Goal: Task Accomplishment & Management: Manage account settings

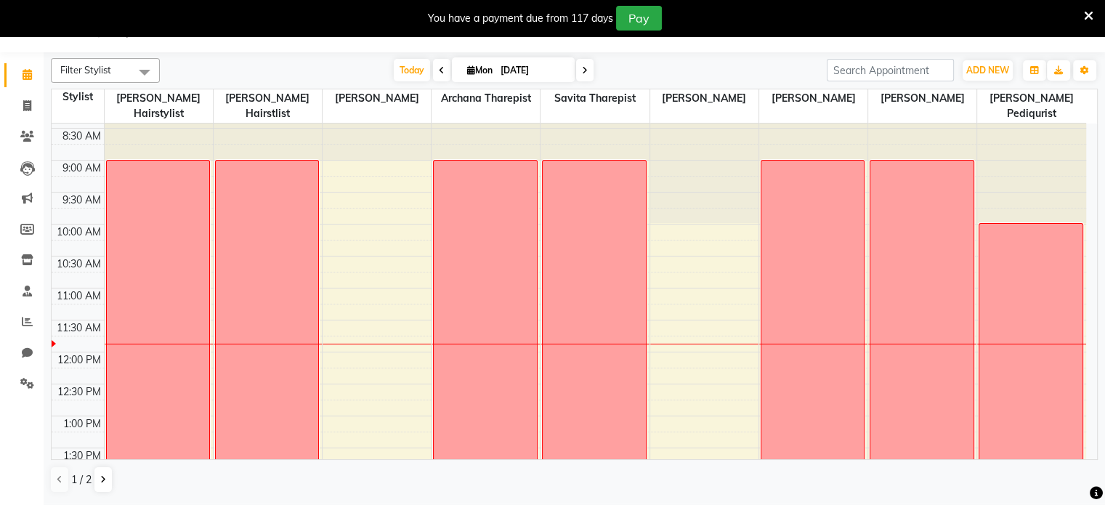
scroll to position [17, 0]
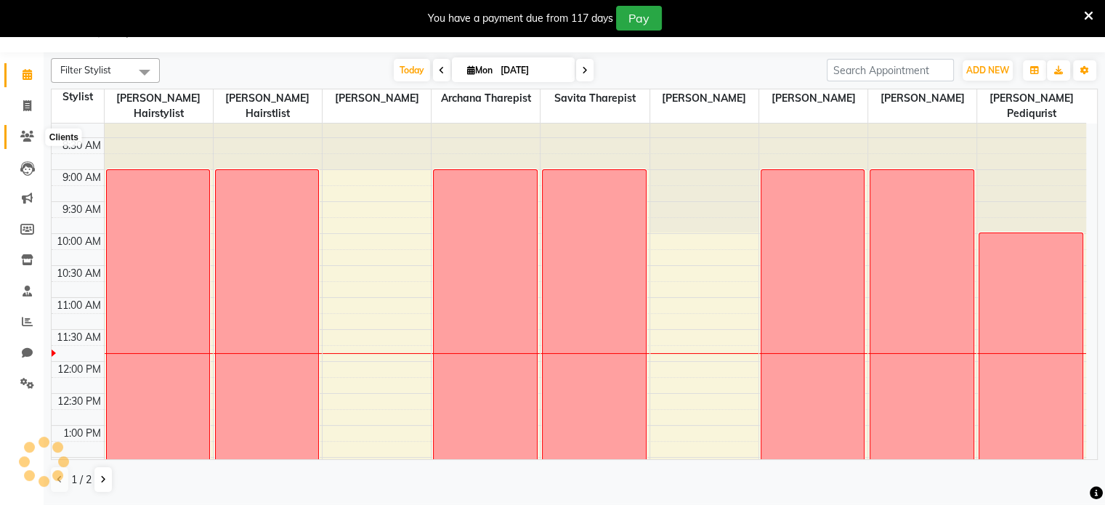
click at [26, 134] on icon at bounding box center [27, 136] width 14 height 11
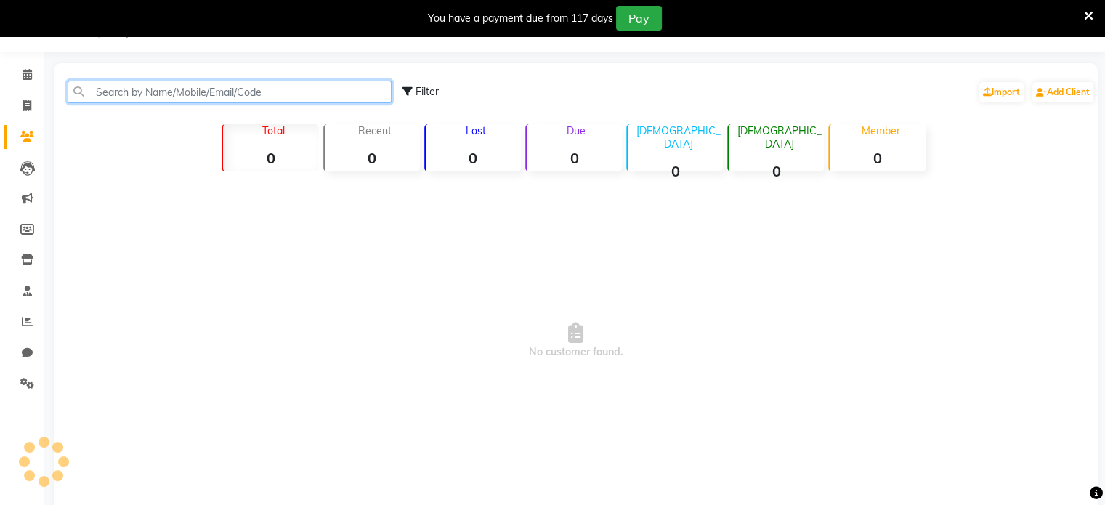
click at [123, 92] on input "text" at bounding box center [230, 92] width 324 height 23
type input "n"
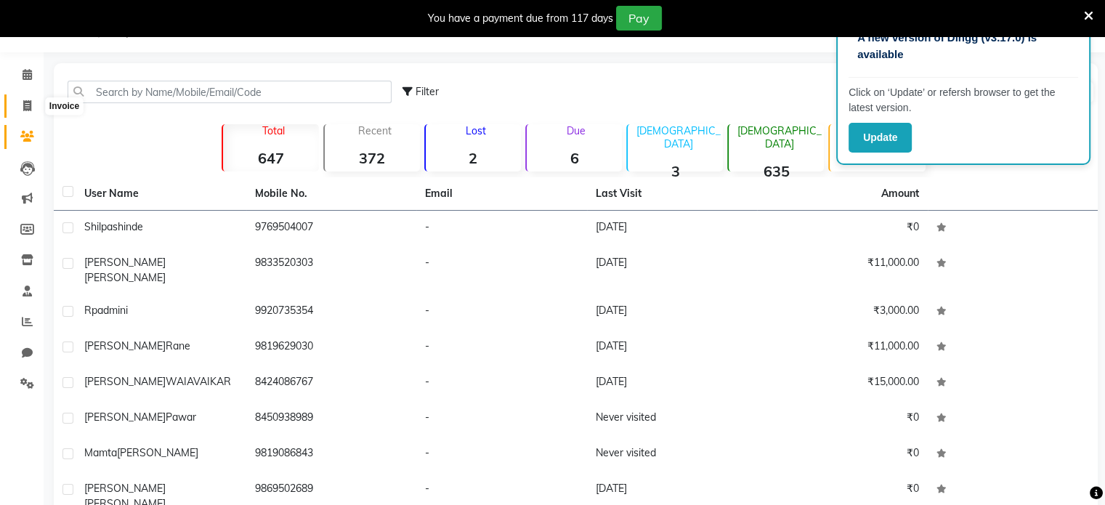
click at [26, 107] on icon at bounding box center [27, 105] width 8 height 11
select select "8076"
select select "service"
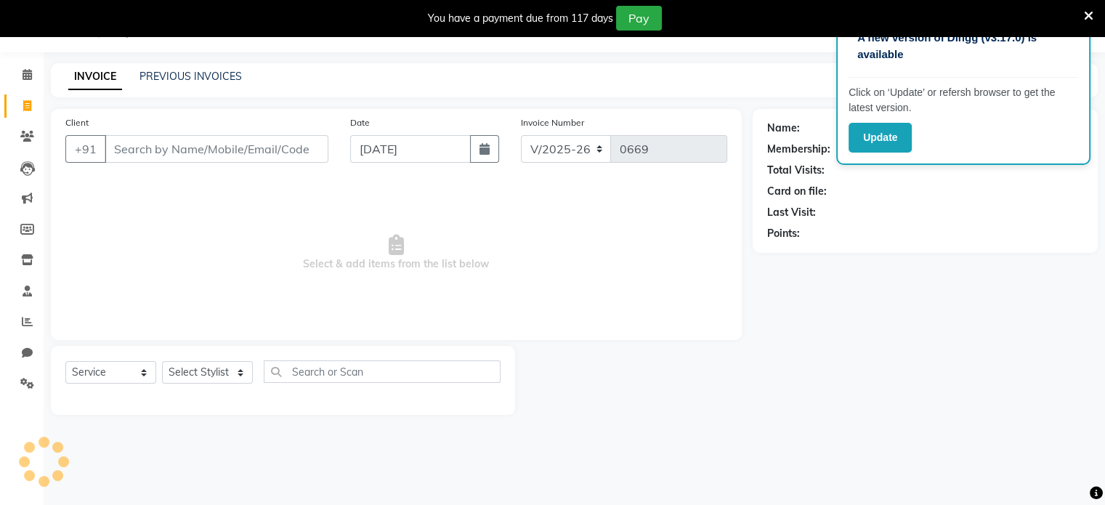
click at [139, 152] on input "Client" at bounding box center [217, 149] width 224 height 28
click at [880, 147] on button "Update" at bounding box center [879, 138] width 63 height 30
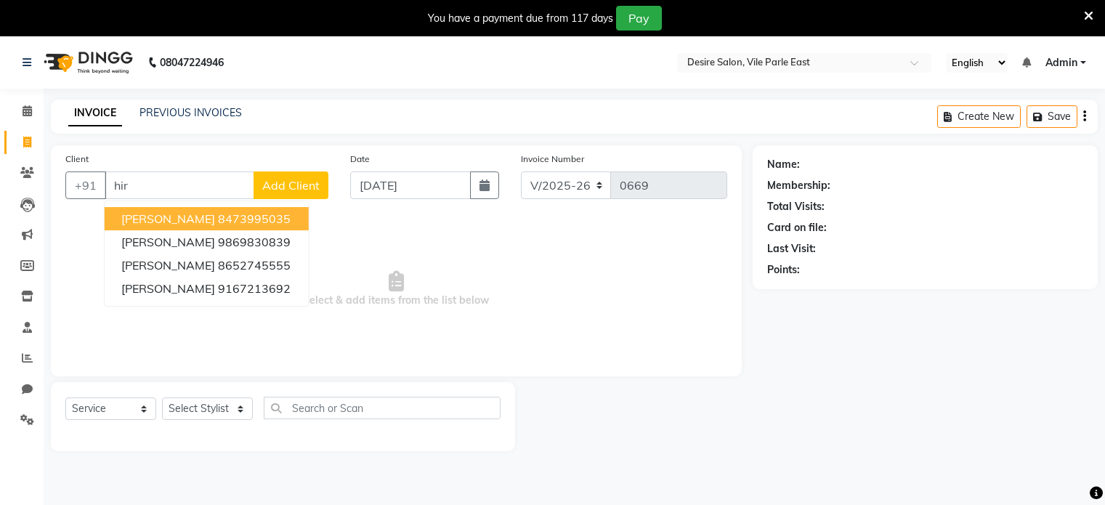
select select "8076"
select select "service"
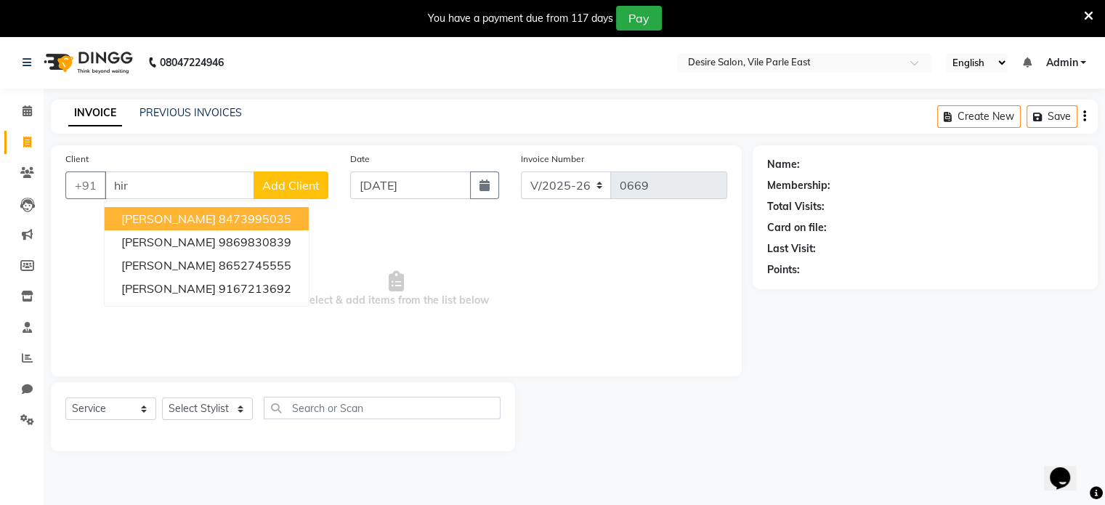
click at [192, 223] on span "hirmanyee kaneker" at bounding box center [169, 218] width 94 height 15
type input "8473995035"
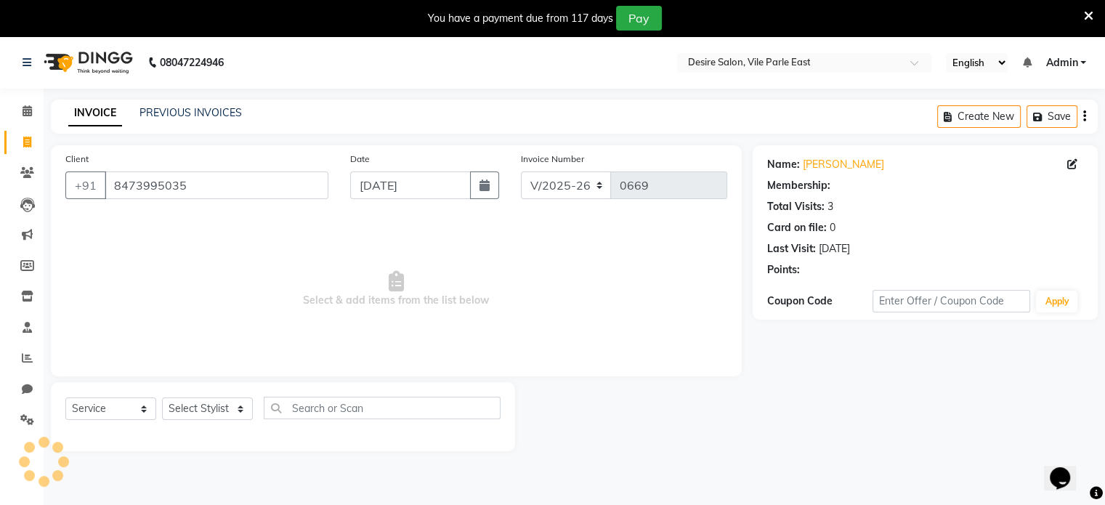
select select "1: Object"
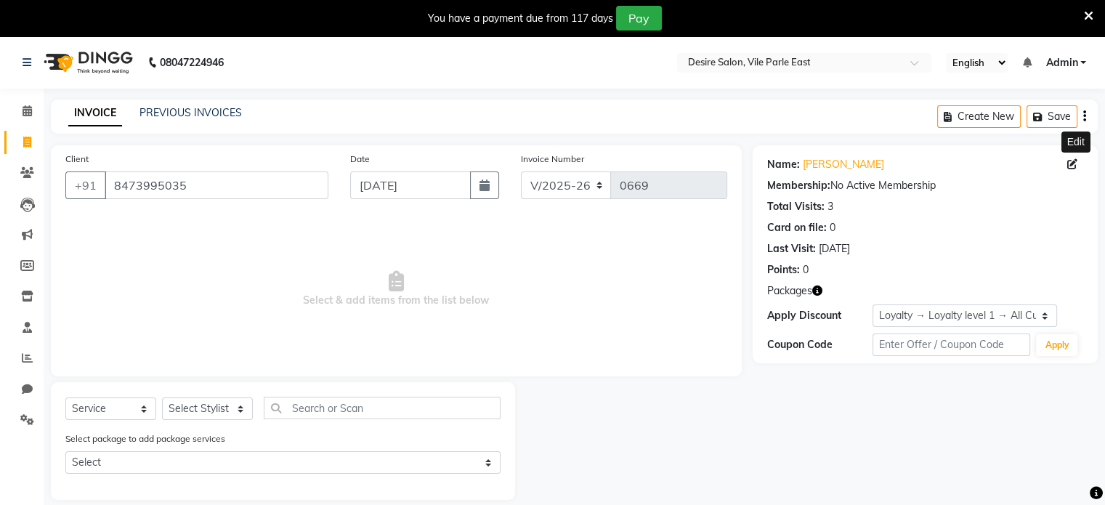
click at [1070, 164] on icon at bounding box center [1072, 164] width 10 height 10
select select "11"
select select "05"
select select "1989"
select select "female"
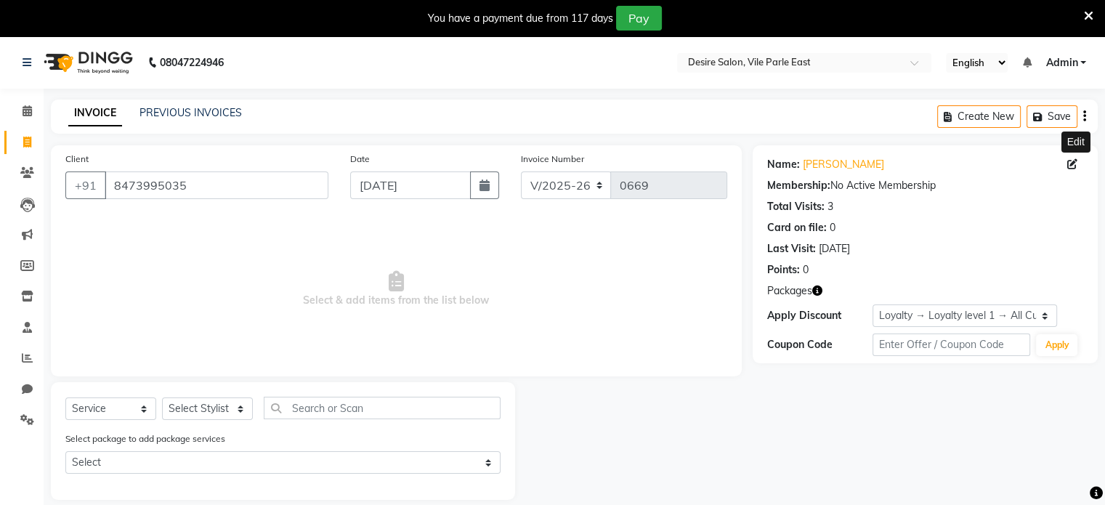
select select "53629"
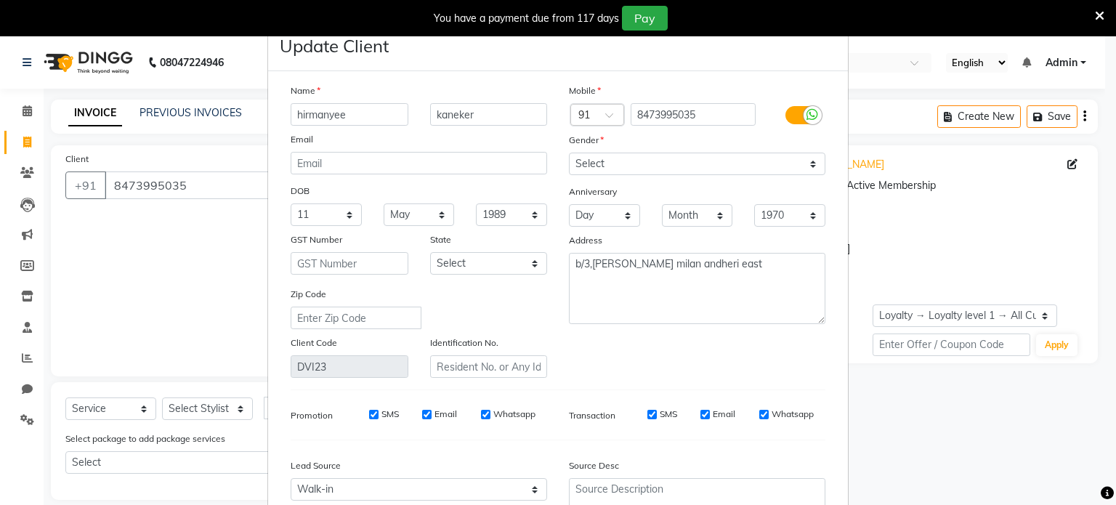
click at [386, 115] on input "hirmanyee" at bounding box center [350, 114] width 118 height 23
type input "h"
type input "Hiranmayee"
click at [798, 160] on select "Select Male Female Other Prefer Not To Say" at bounding box center [697, 164] width 256 height 23
click at [951, 170] on ngb-modal-window "Update Client Name Hiranmayee kaneker Email DOB Day 01 02 03 04 05 06 07 08 09 …" at bounding box center [558, 252] width 1116 height 505
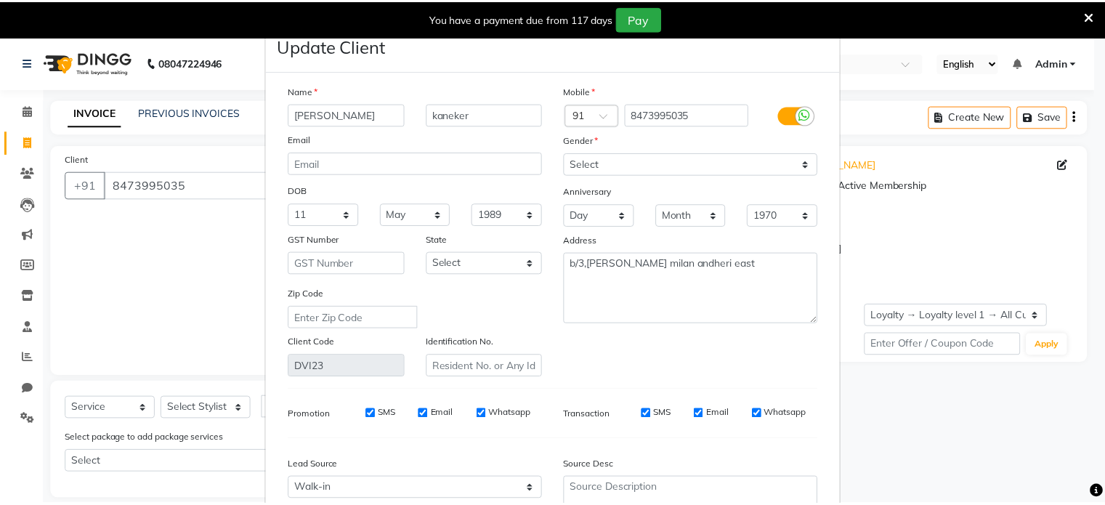
scroll to position [147, 0]
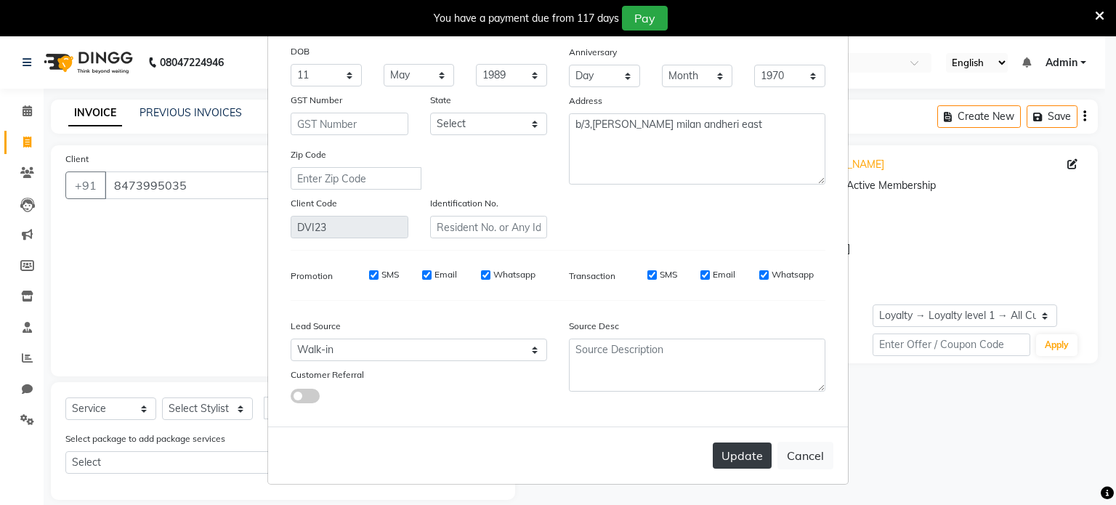
click at [720, 453] on button "Update" at bounding box center [742, 455] width 59 height 26
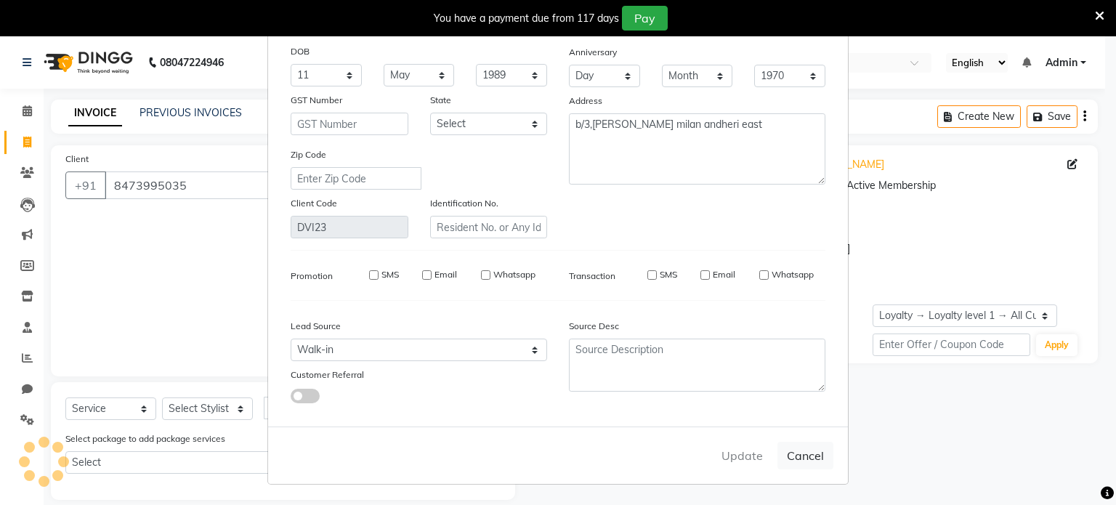
select select
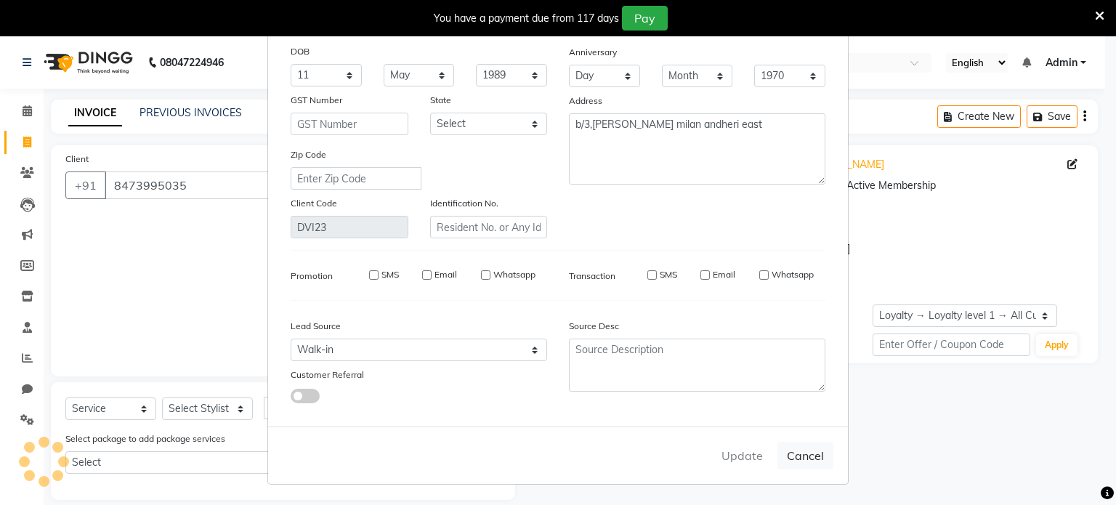
select select
checkbox input "false"
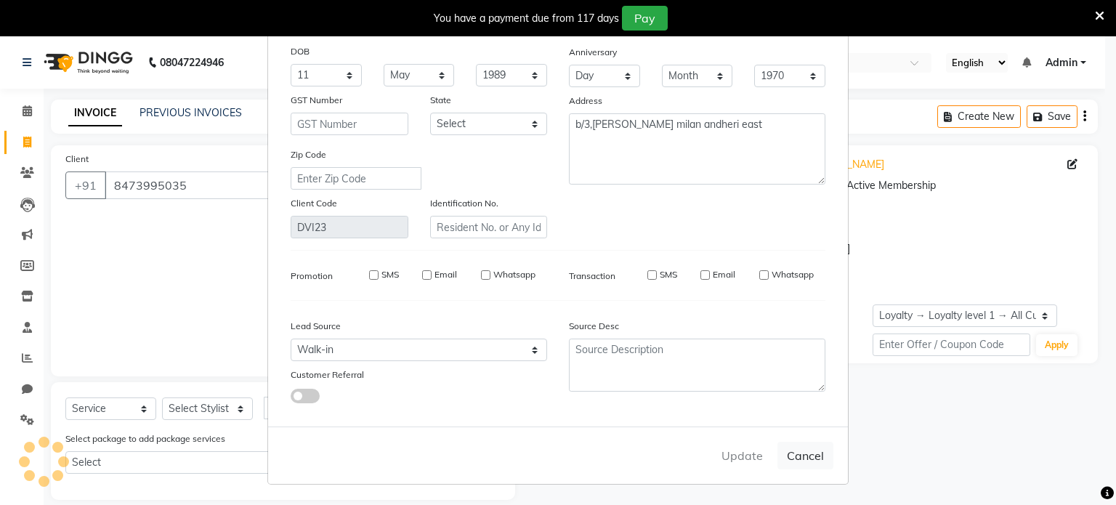
checkbox input "false"
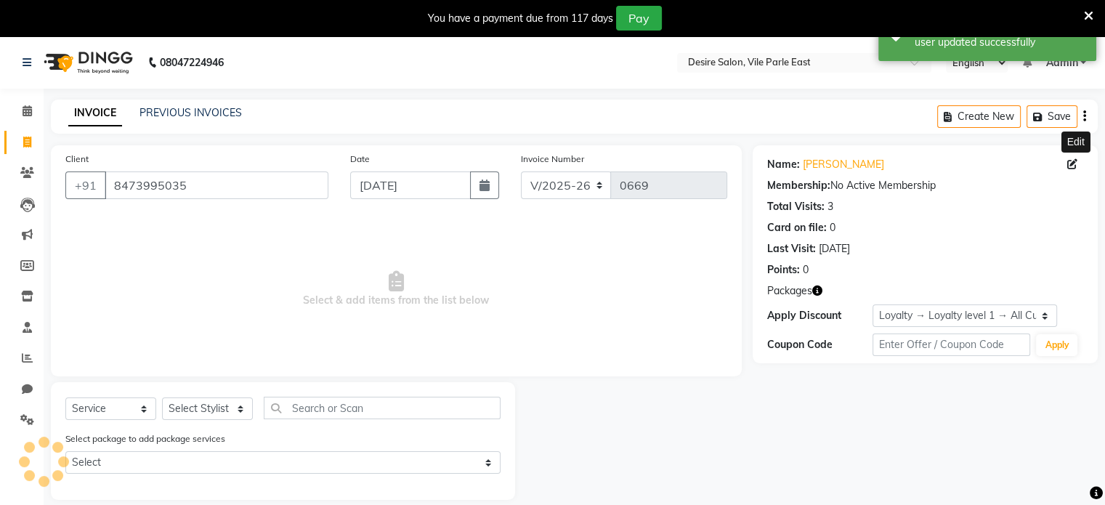
select select "1: Object"
click at [23, 421] on icon at bounding box center [27, 419] width 14 height 11
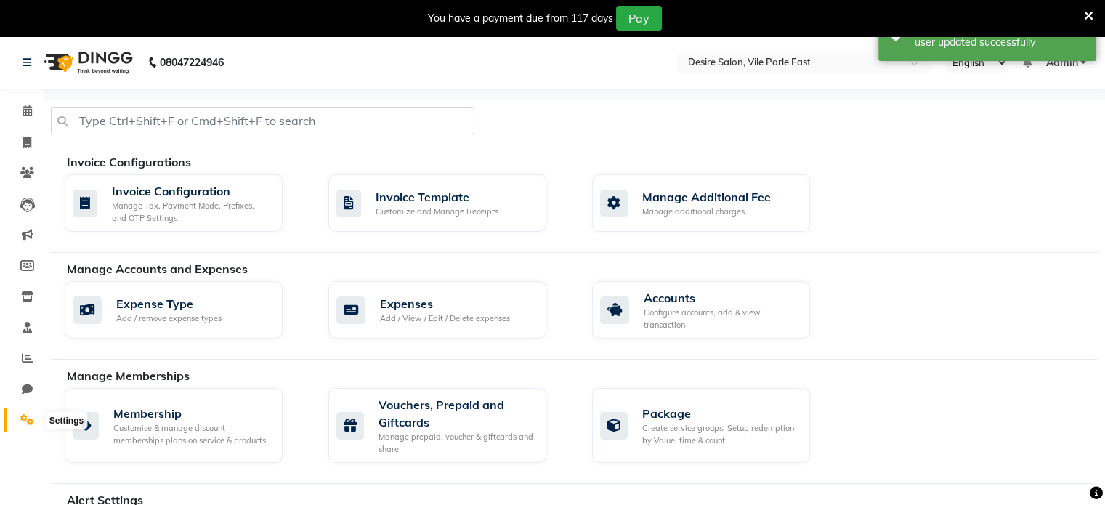
click at [26, 421] on icon at bounding box center [27, 419] width 14 height 11
click at [20, 420] on icon at bounding box center [27, 419] width 14 height 11
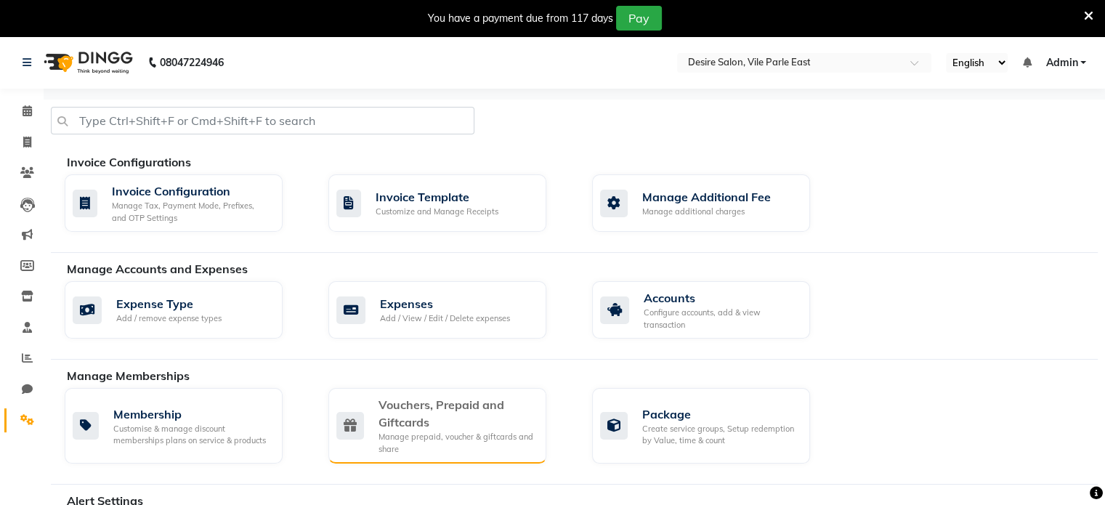
click at [487, 398] on div "Vouchers, Prepaid and Giftcards" at bounding box center [456, 413] width 156 height 35
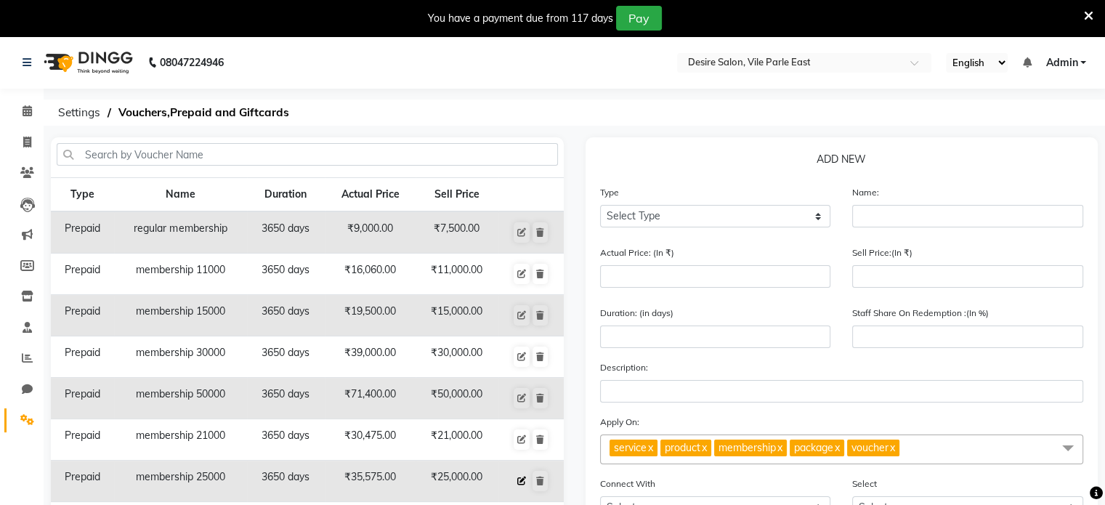
click at [518, 476] on icon at bounding box center [521, 480] width 9 height 9
select select "P"
type input "membership 25000"
type input "35575"
type input "25000"
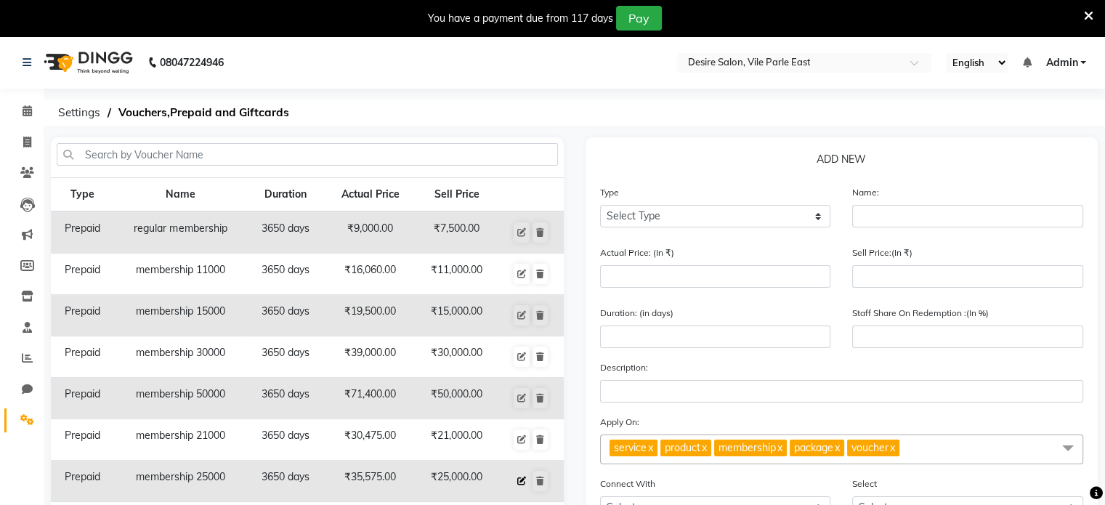
type input "3650"
type input "70"
select select "2: PK"
checkbox input "false"
select select "13: 32356"
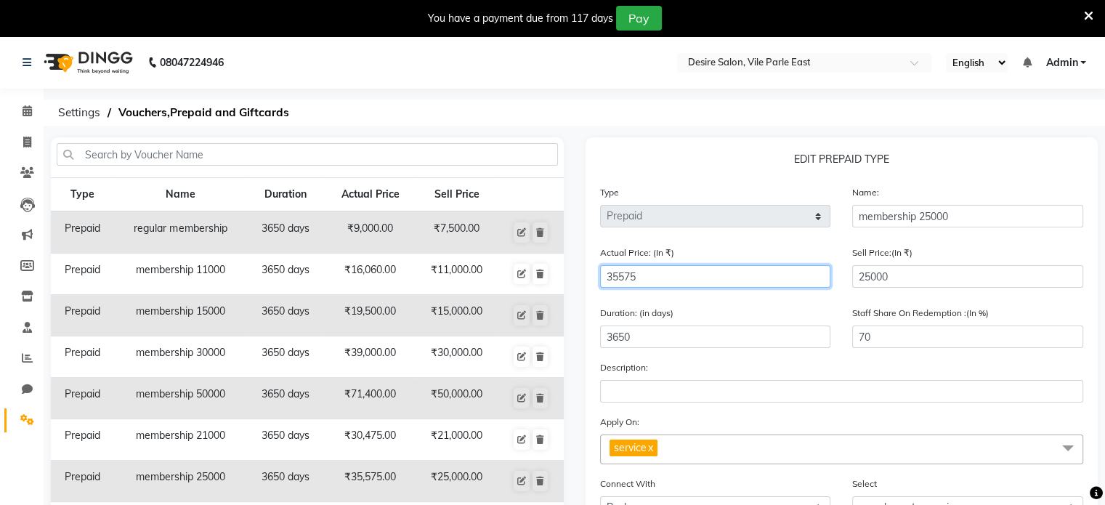
click at [658, 283] on input "35575" at bounding box center [715, 276] width 231 height 23
type input "3557"
type input "703"
type input "355"
type input "7042"
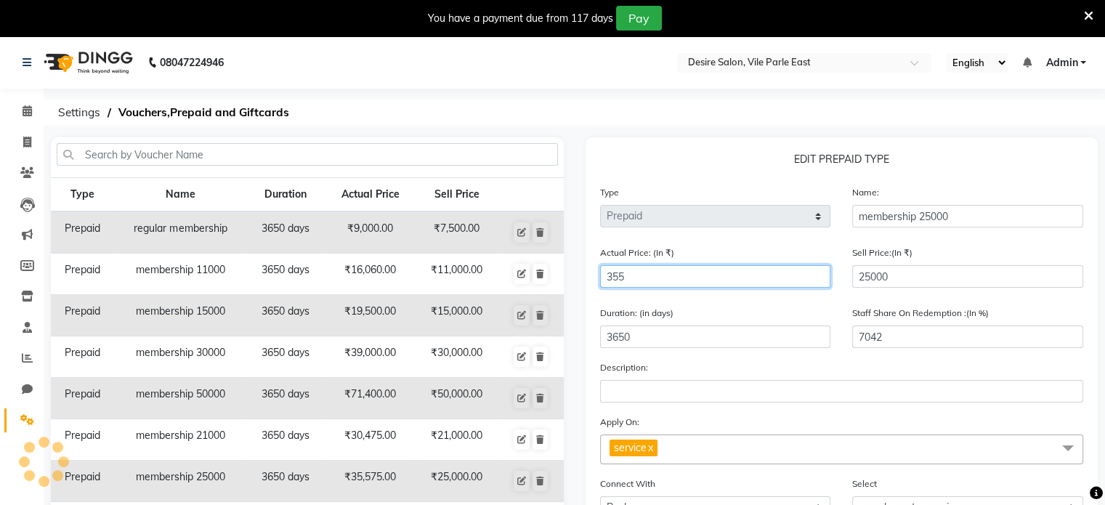
type input "35"
type input "71429"
type input "3"
type input "833333"
type input "0"
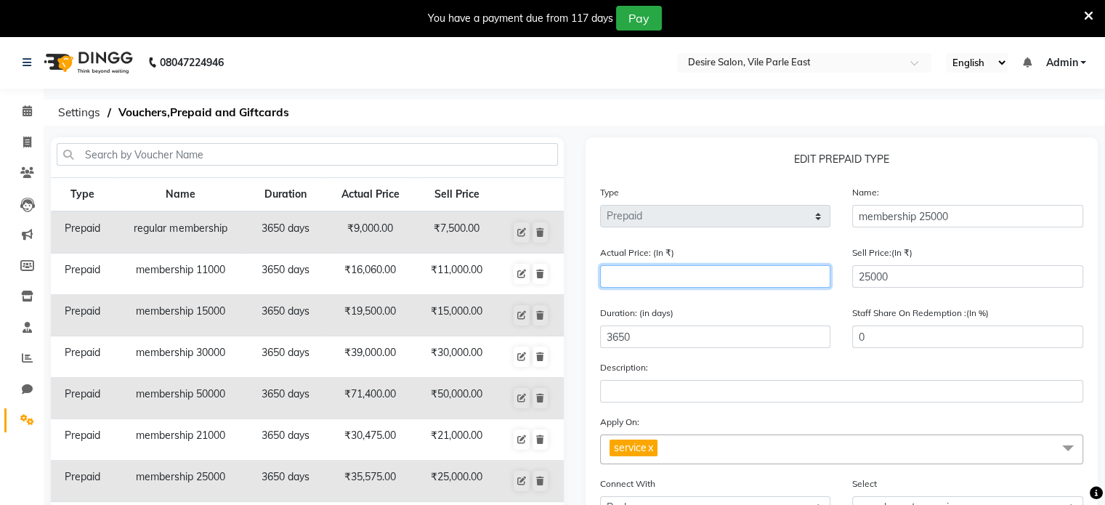
type input "3"
type input "833333"
type input "36"
type input "69444"
type input "368"
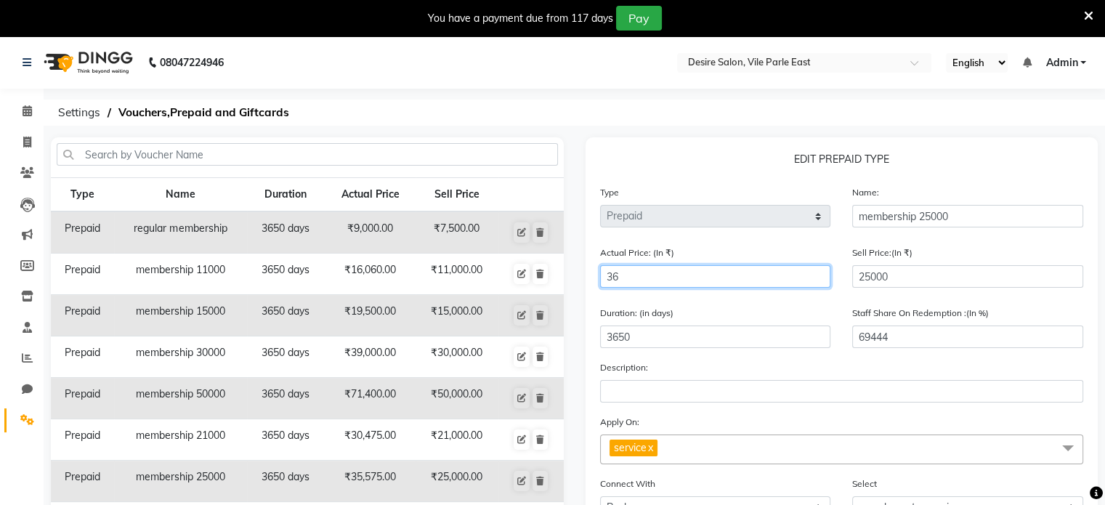
type input "6793"
type input "3681"
type input "679"
type input "36810"
type input "68"
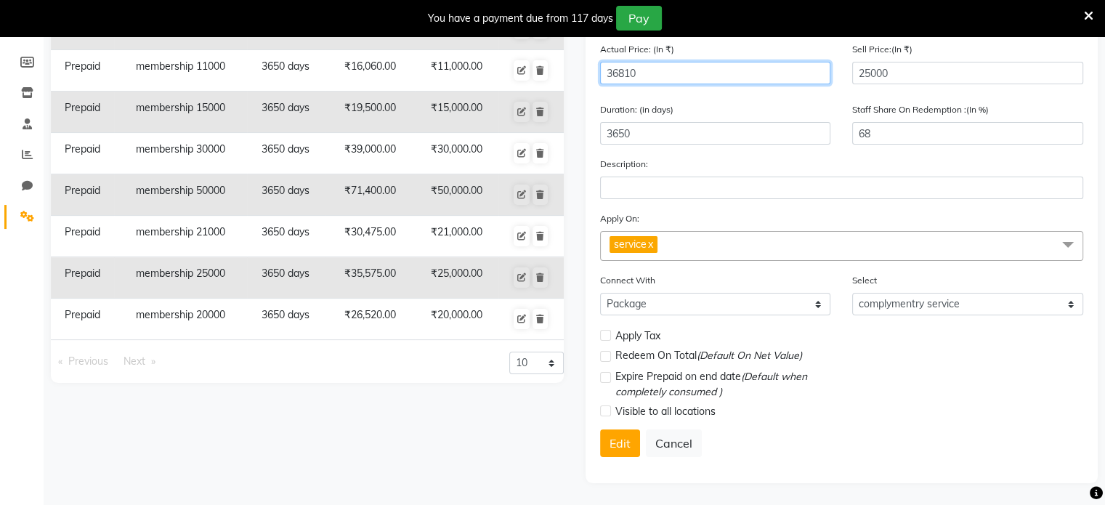
scroll to position [208, 0]
type input "36810"
click at [613, 446] on button "Edit" at bounding box center [620, 443] width 40 height 28
select select
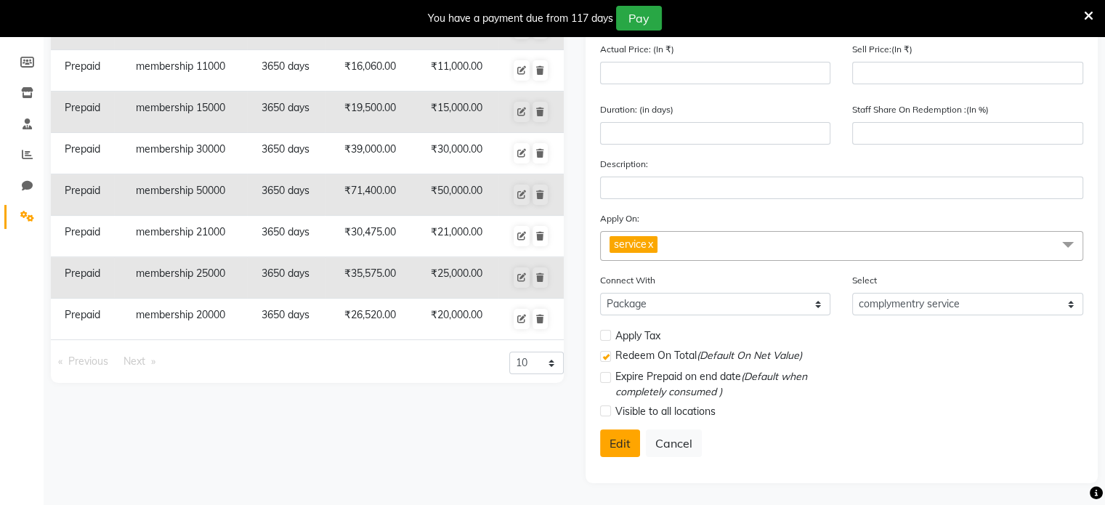
select select
checkbox input "false"
checkbox input "true"
checkbox input "false"
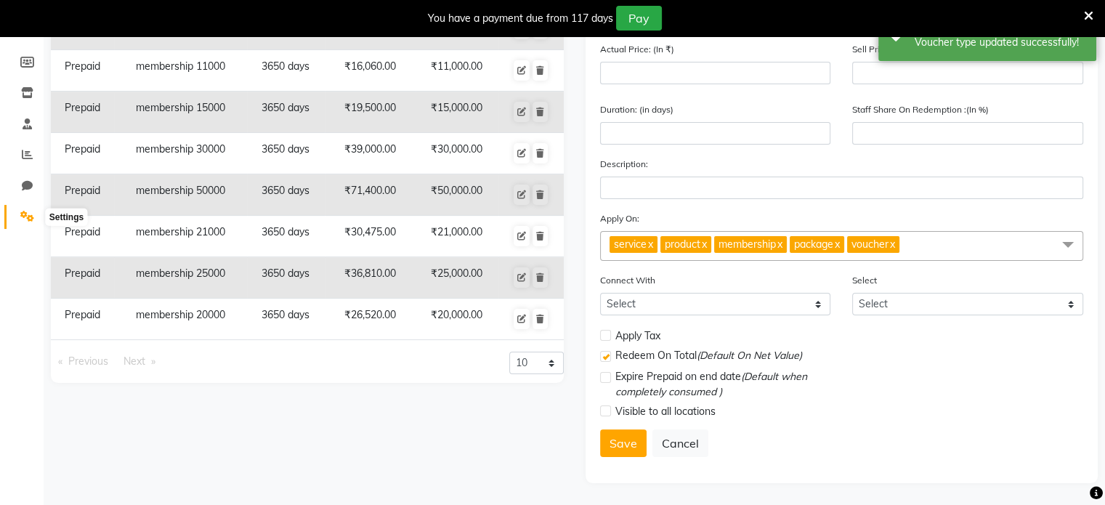
click at [27, 211] on icon at bounding box center [27, 216] width 14 height 11
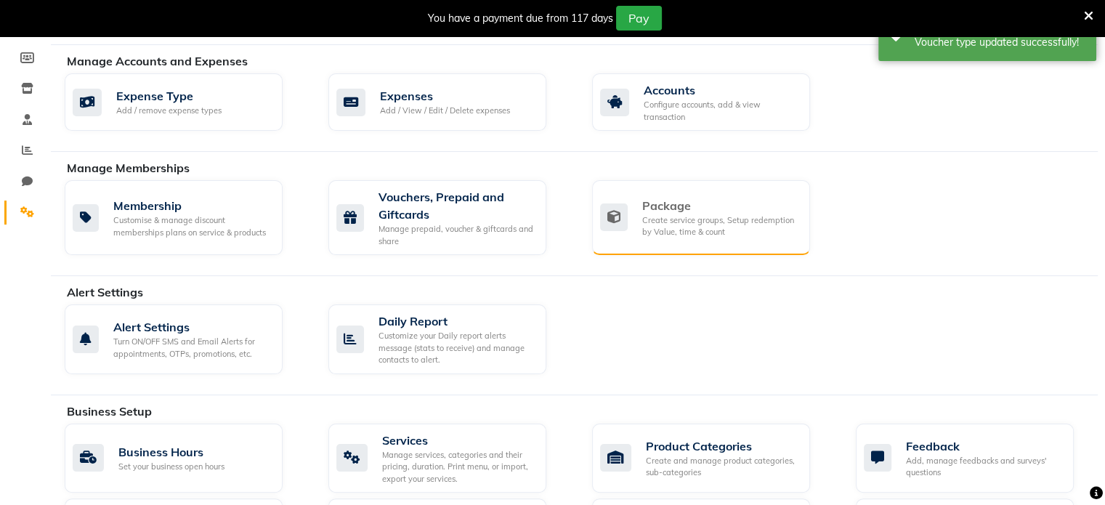
click at [728, 215] on div "Create service groups, Setup redemption by Value, time & count" at bounding box center [720, 226] width 156 height 24
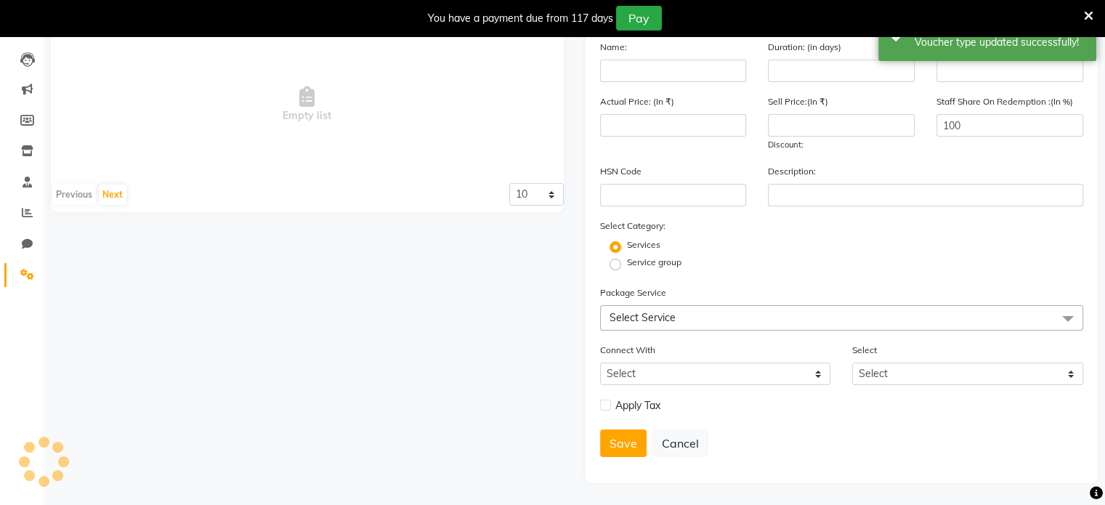
scroll to position [187, 0]
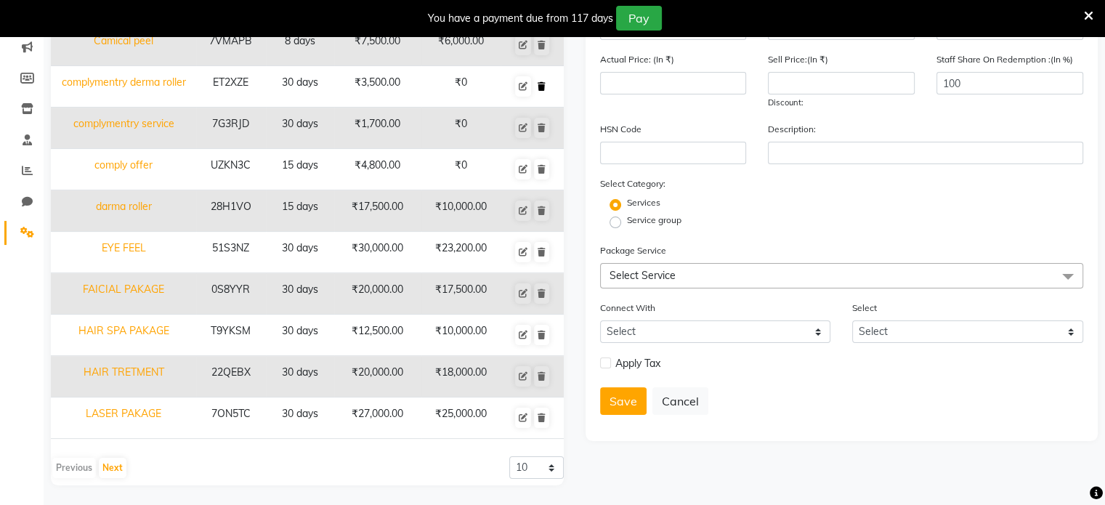
click at [543, 84] on icon at bounding box center [542, 86] width 8 height 9
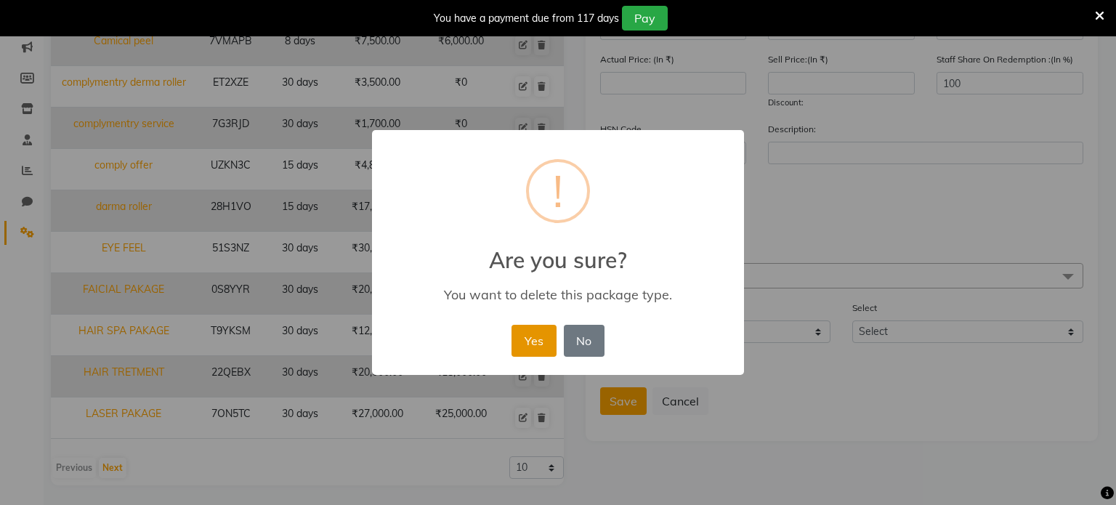
click at [538, 341] on button "Yes" at bounding box center [533, 341] width 44 height 32
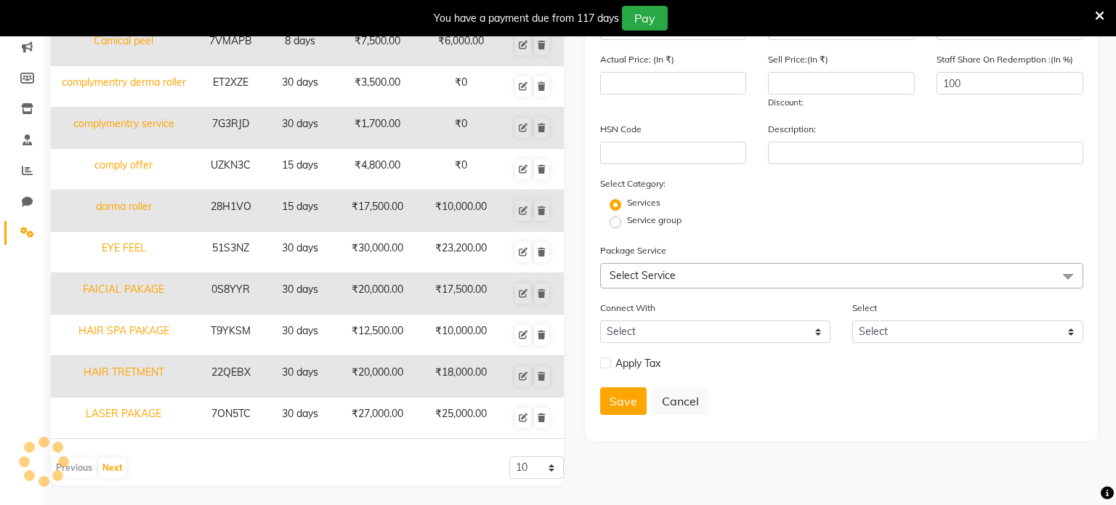
select select
checkbox input "false"
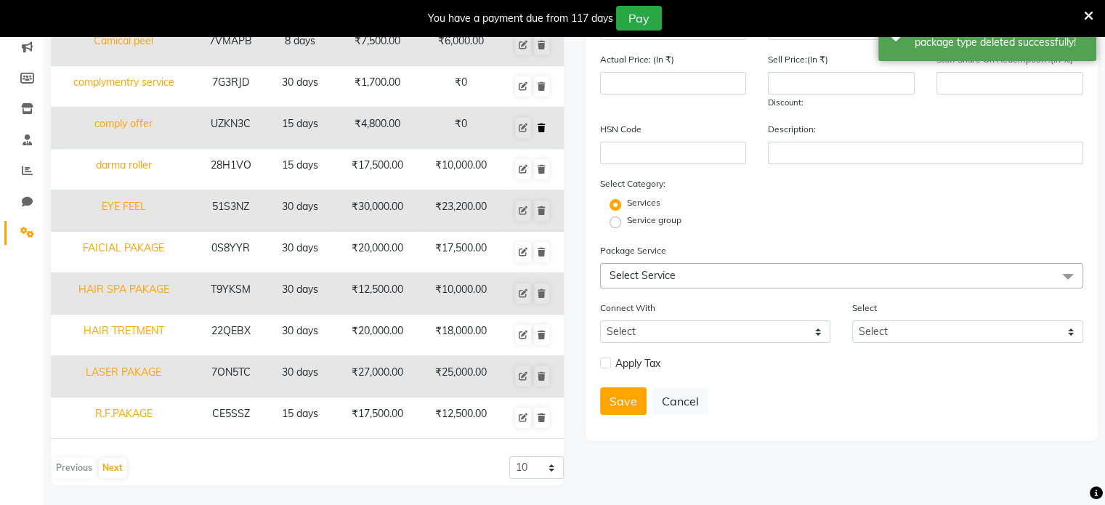
click at [543, 124] on icon at bounding box center [542, 127] width 8 height 9
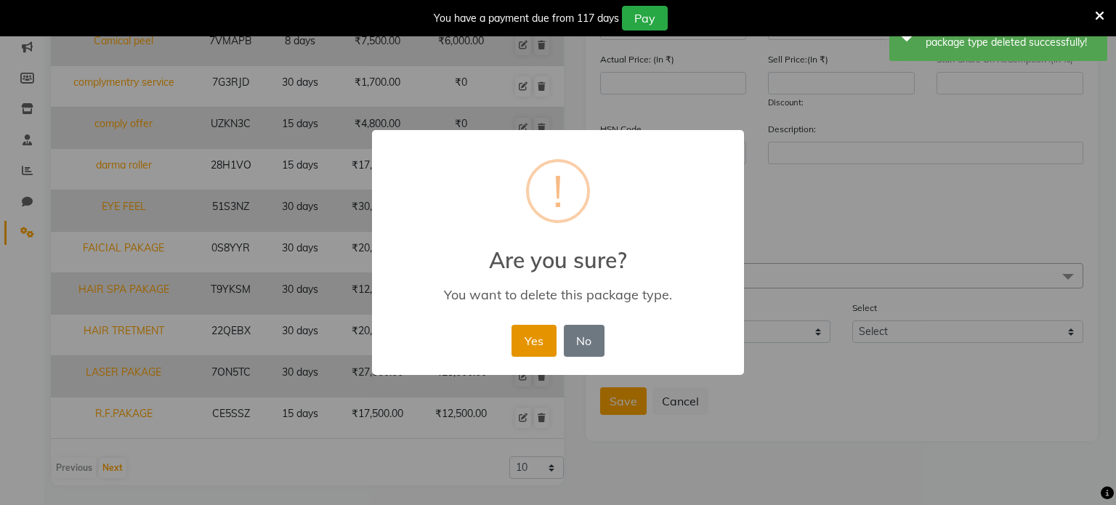
click at [528, 346] on button "Yes" at bounding box center [533, 341] width 44 height 32
select select
checkbox input "false"
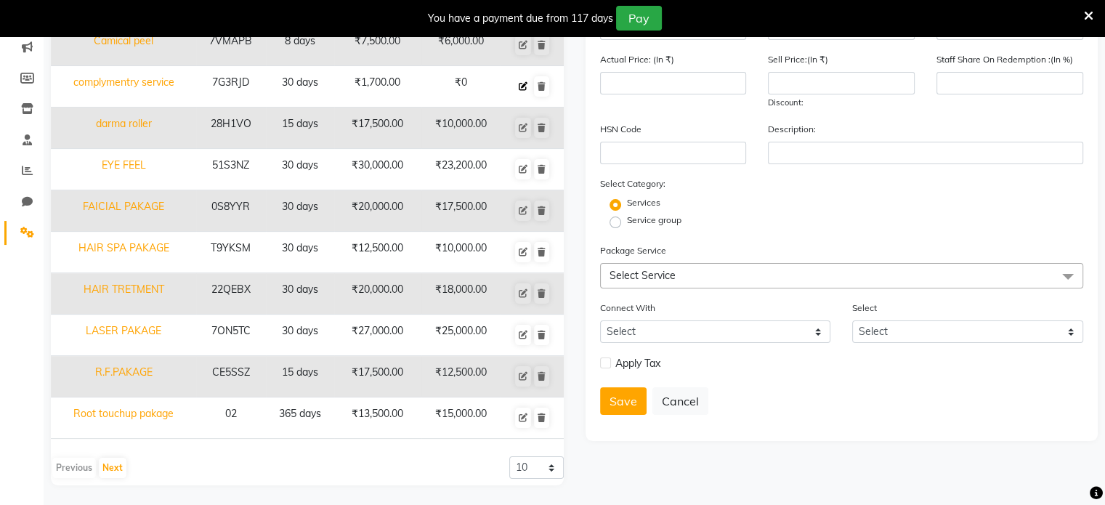
click at [524, 84] on icon at bounding box center [523, 86] width 9 height 9
type input "complymentry service"
type input "30"
type input "7G3RJD"
type input "1700"
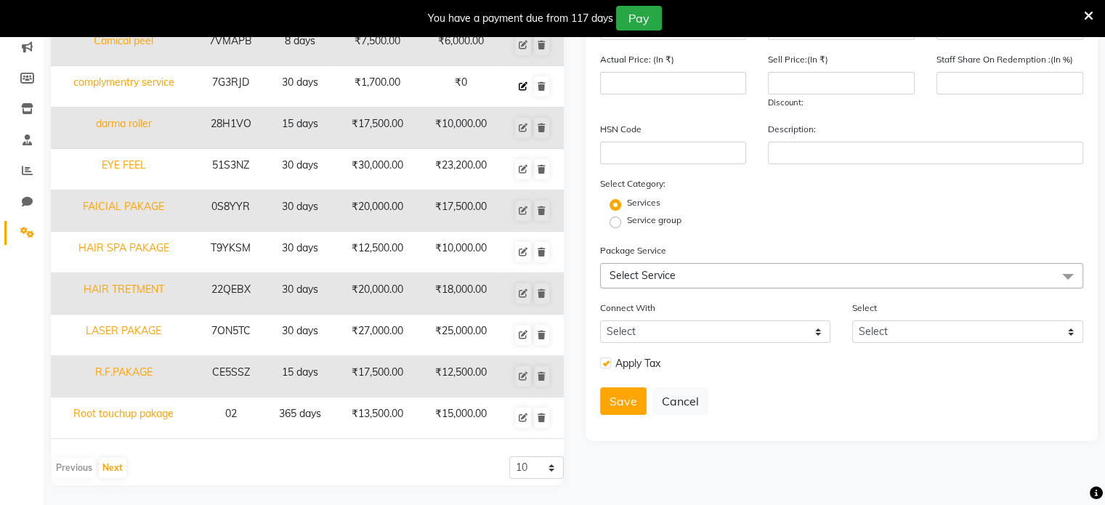
type input "0"
type input "100"
checkbox input "true"
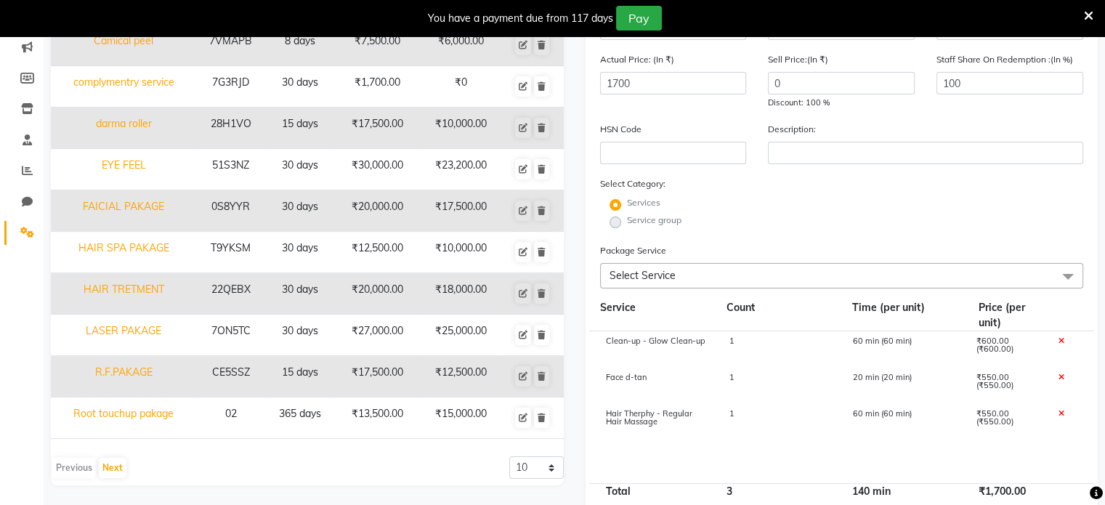
click at [1060, 344] on icon at bounding box center [1061, 341] width 6 height 8
type input "550"
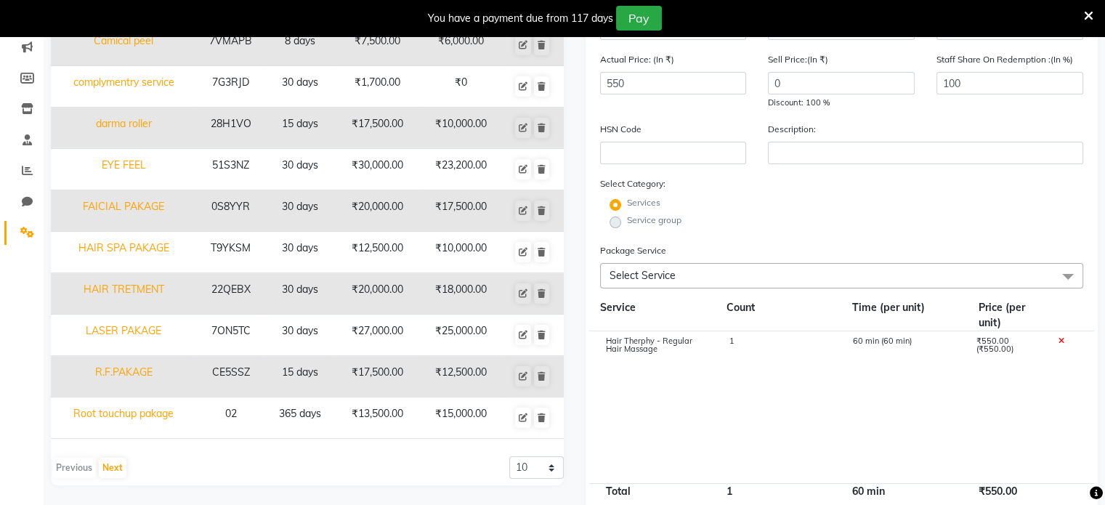
click at [1060, 344] on icon at bounding box center [1061, 341] width 6 height 8
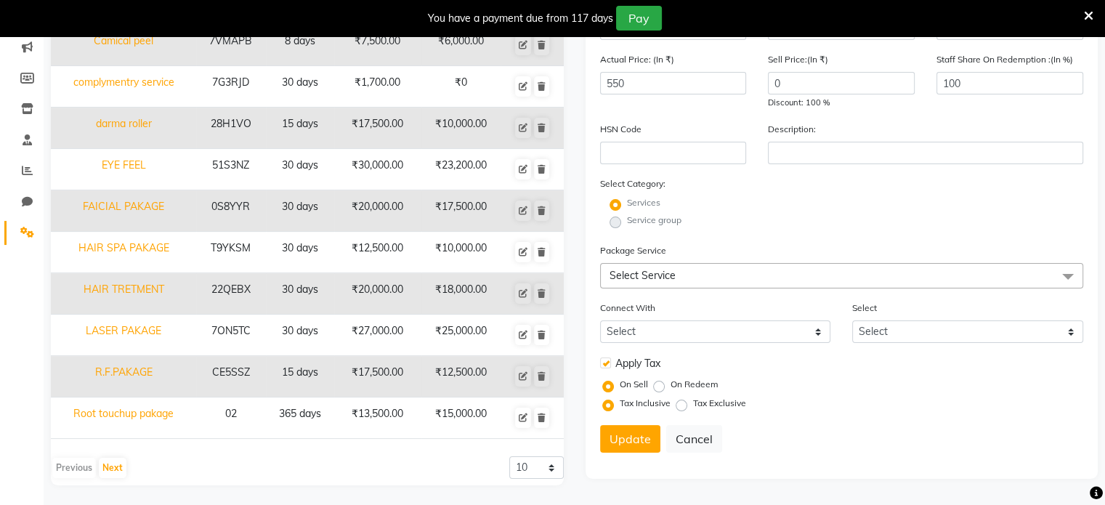
click at [845, 269] on span "Select Service" at bounding box center [842, 275] width 484 height 25
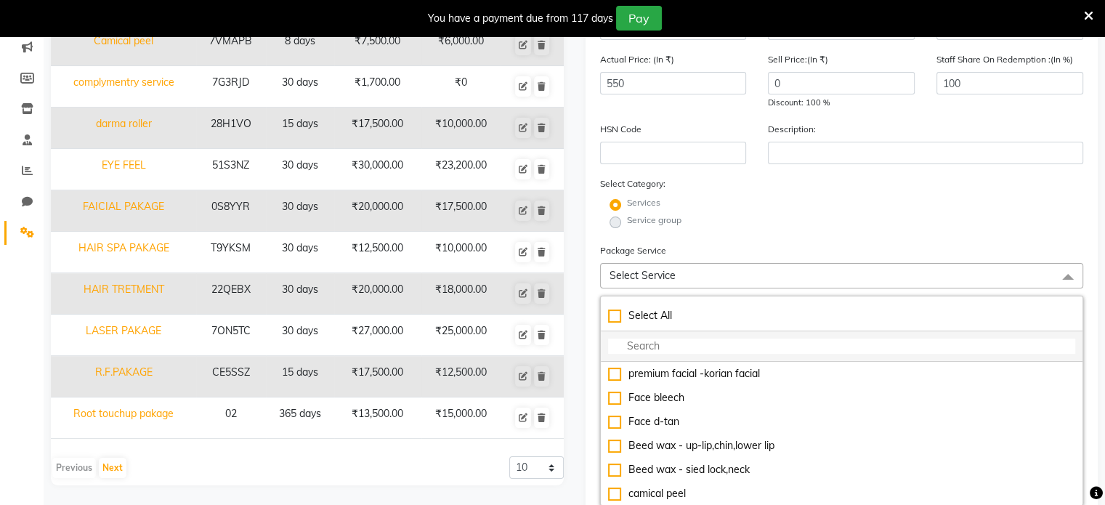
click at [715, 352] on input "multiselect-search" at bounding box center [842, 345] width 468 height 15
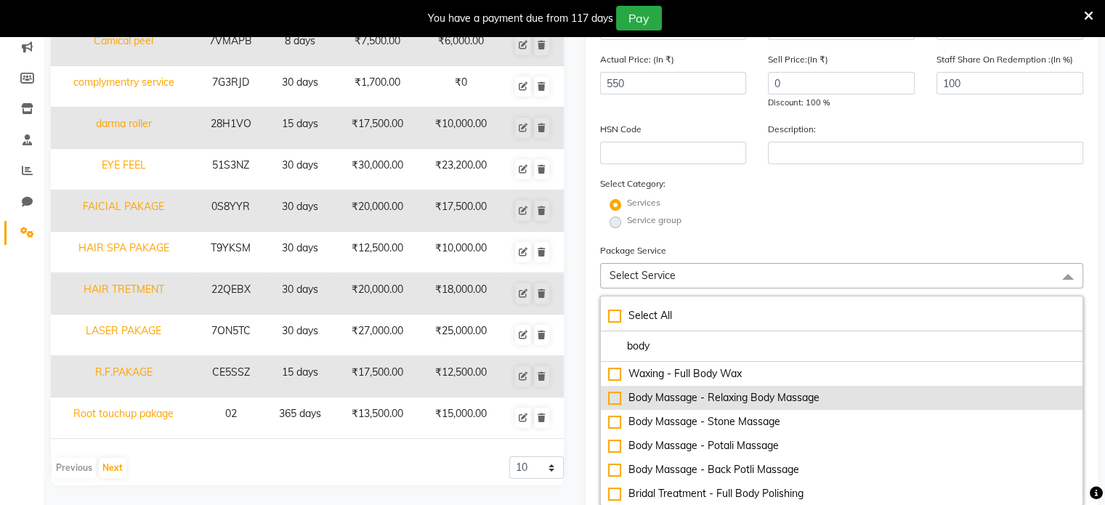
type input "body"
click at [618, 397] on div "Body Massage - Relaxing Body Massage" at bounding box center [842, 397] width 468 height 15
type input "2000"
checkbox input "true"
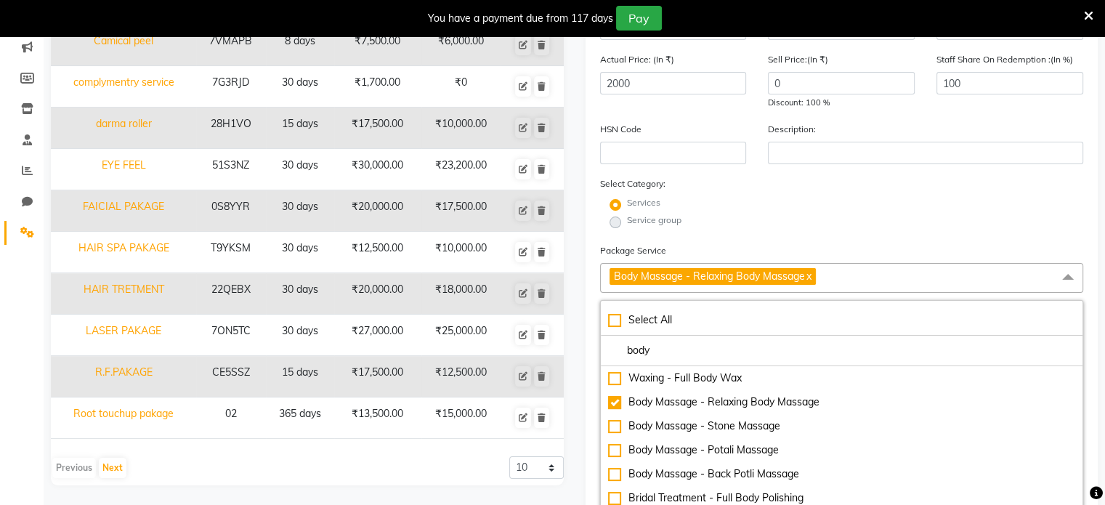
click at [879, 283] on span "Body Massage - Relaxing Body Massage x" at bounding box center [842, 278] width 484 height 30
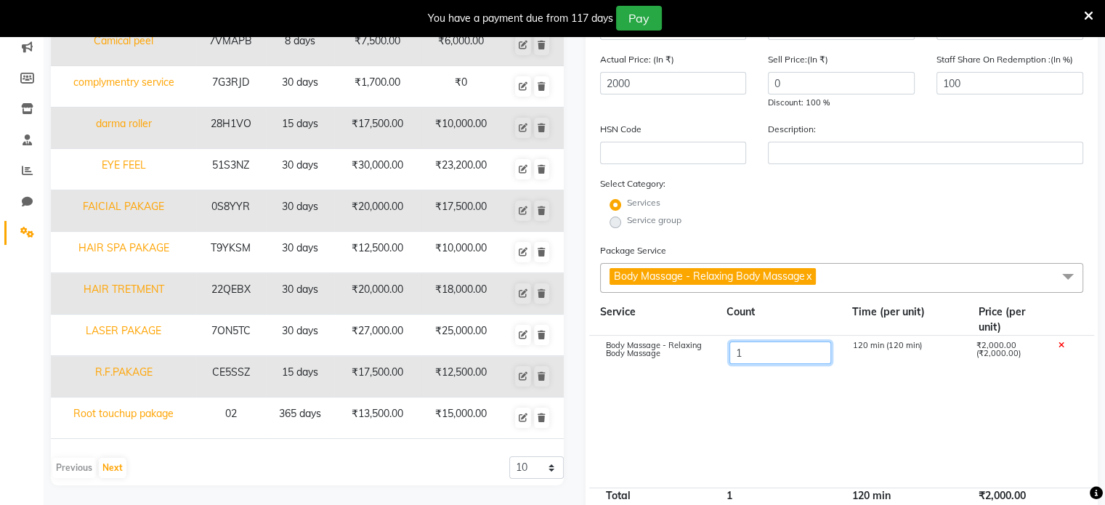
click at [768, 364] on input "1" at bounding box center [780, 352] width 102 height 23
type input "2"
type input "4000"
click at [757, 415] on cdk-virtual-scroll-viewport "Body Massage - Relaxing Body Massage 2 240 min (120 min) ₹4,000.00 (₹2,000.00)" at bounding box center [842, 412] width 484 height 152
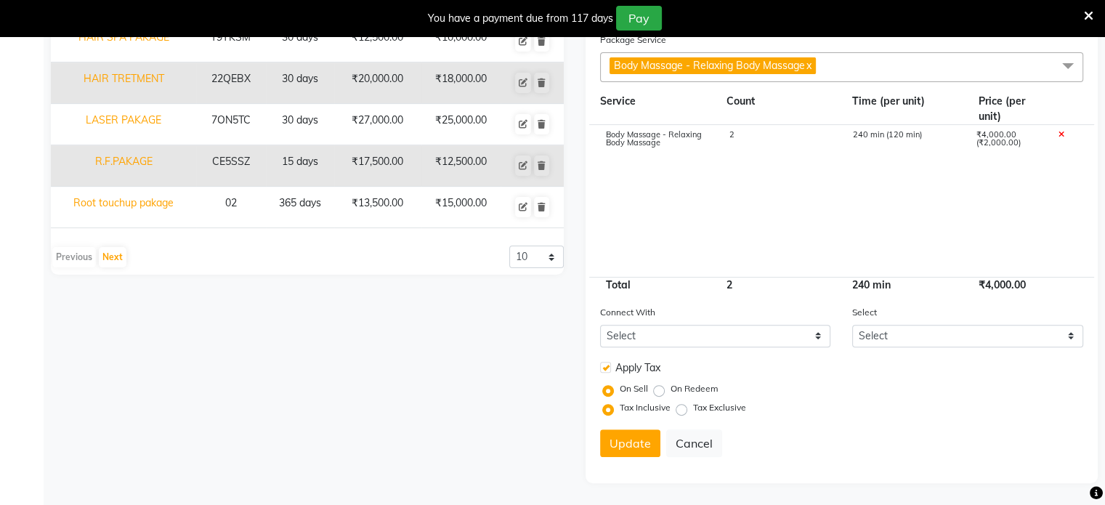
click at [604, 366] on label at bounding box center [605, 367] width 11 height 11
click at [604, 366] on input "checkbox" at bounding box center [604, 367] width 9 height 9
checkbox input "false"
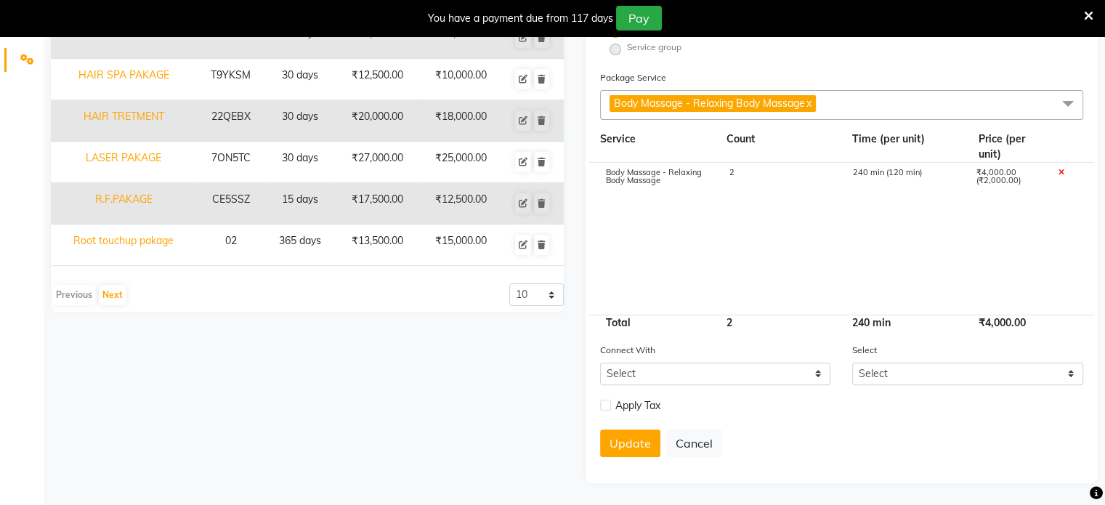
scroll to position [364, 0]
click at [616, 434] on button "Update" at bounding box center [630, 443] width 60 height 28
select select
checkbox input "false"
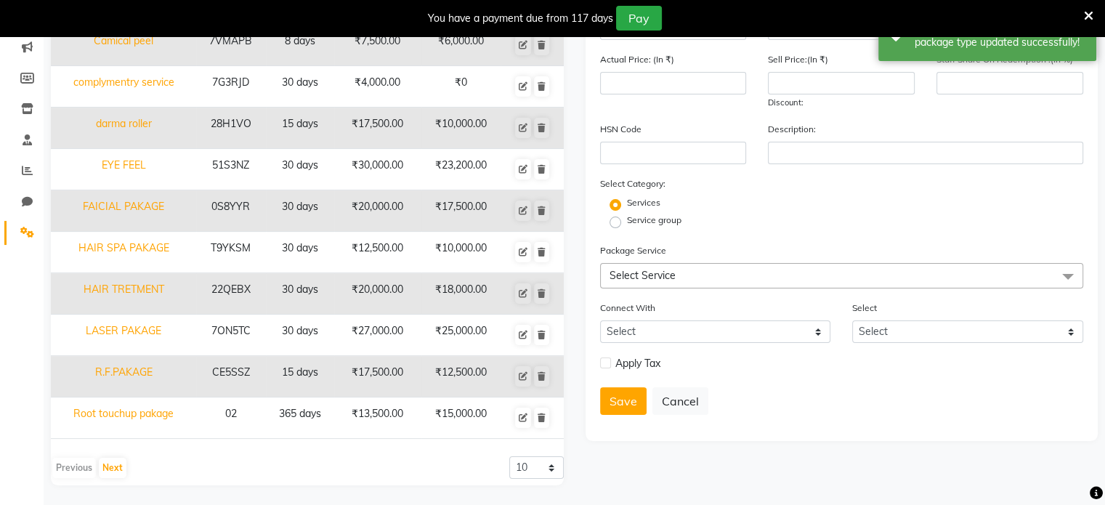
scroll to position [1, 0]
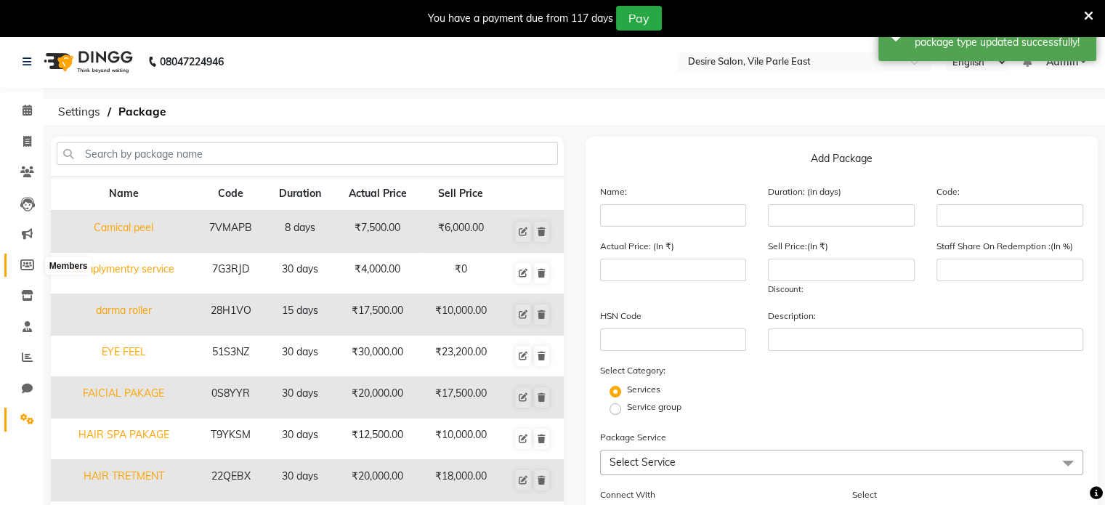
click at [25, 262] on icon at bounding box center [27, 264] width 14 height 11
select select
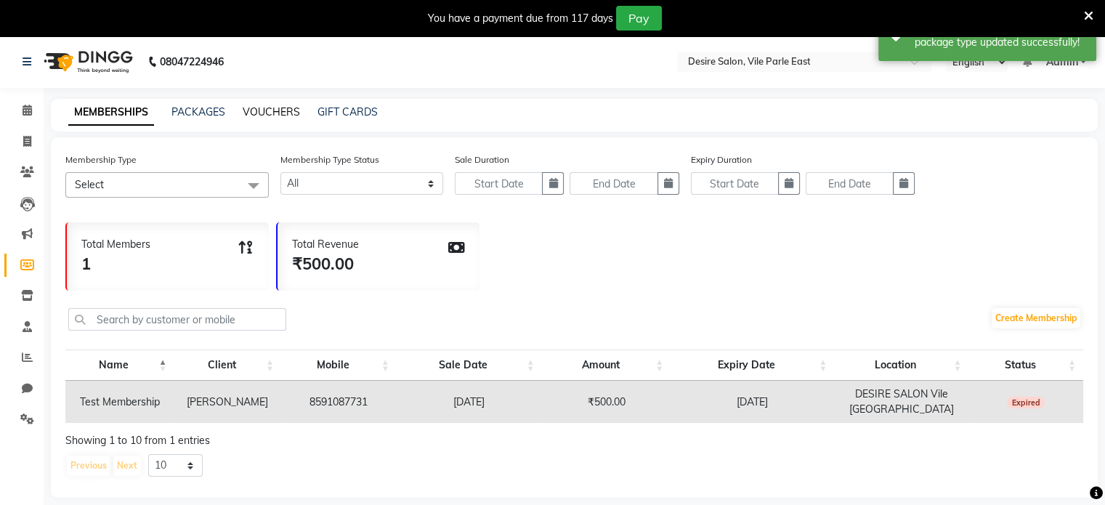
click at [259, 113] on link "VOUCHERS" at bounding box center [271, 111] width 57 height 13
select select
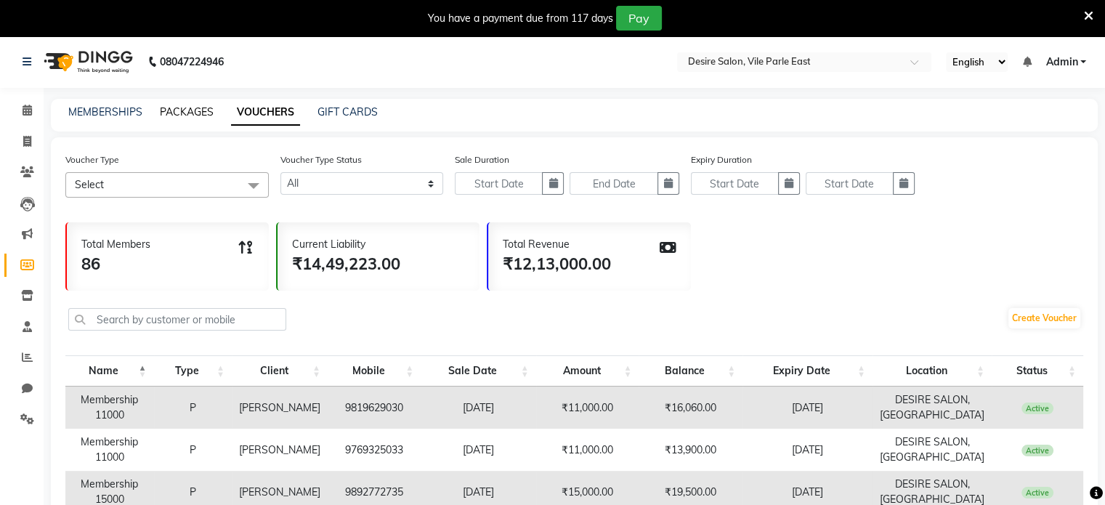
click at [174, 115] on link "PACKAGES" at bounding box center [187, 111] width 54 height 13
select select
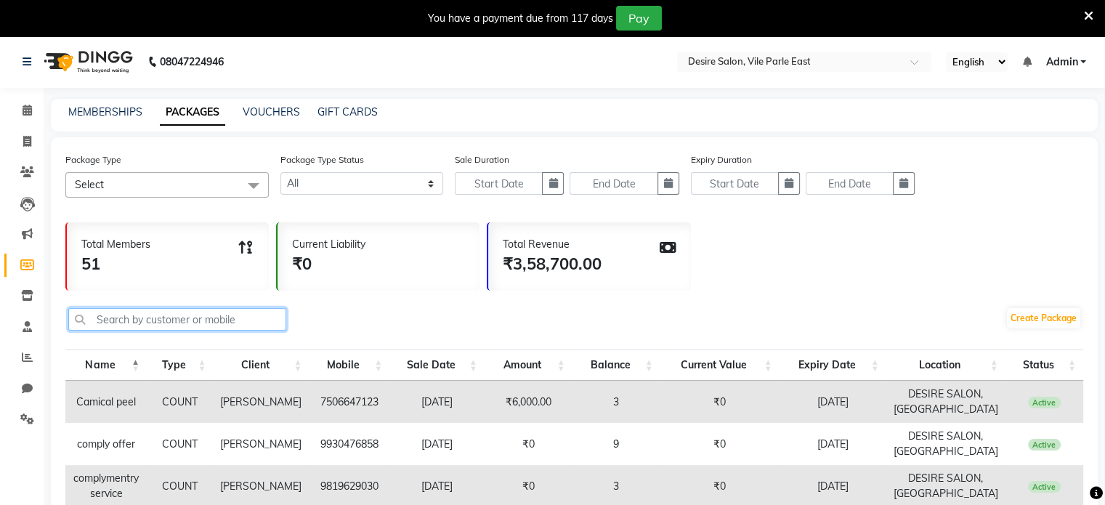
click at [134, 316] on input "text" at bounding box center [177, 319] width 218 height 23
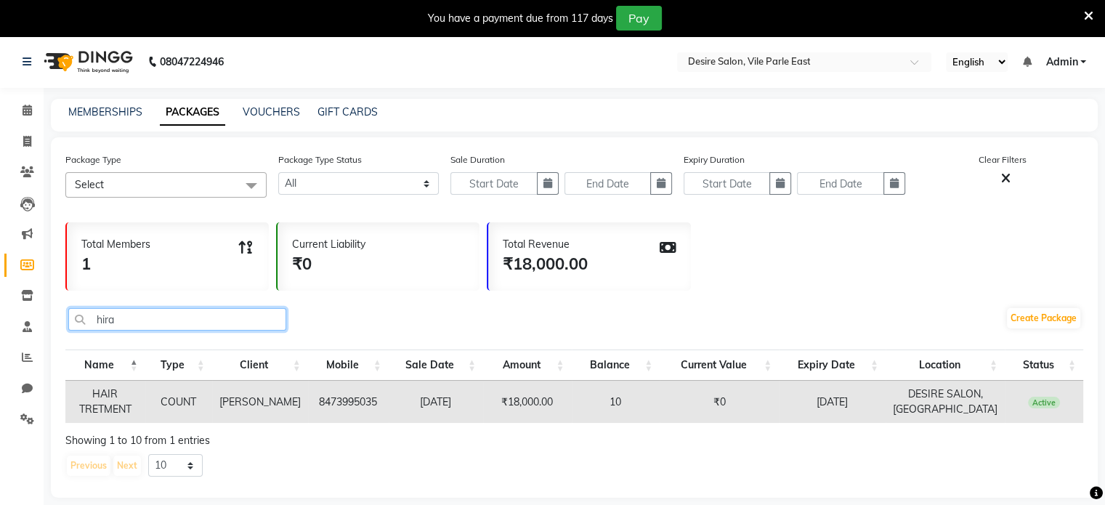
type input "hira"
click at [583, 415] on td "10" at bounding box center [616, 402] width 89 height 42
click at [485, 403] on td "₹18,000.00" at bounding box center [527, 402] width 89 height 42
click at [30, 169] on icon at bounding box center [27, 171] width 14 height 11
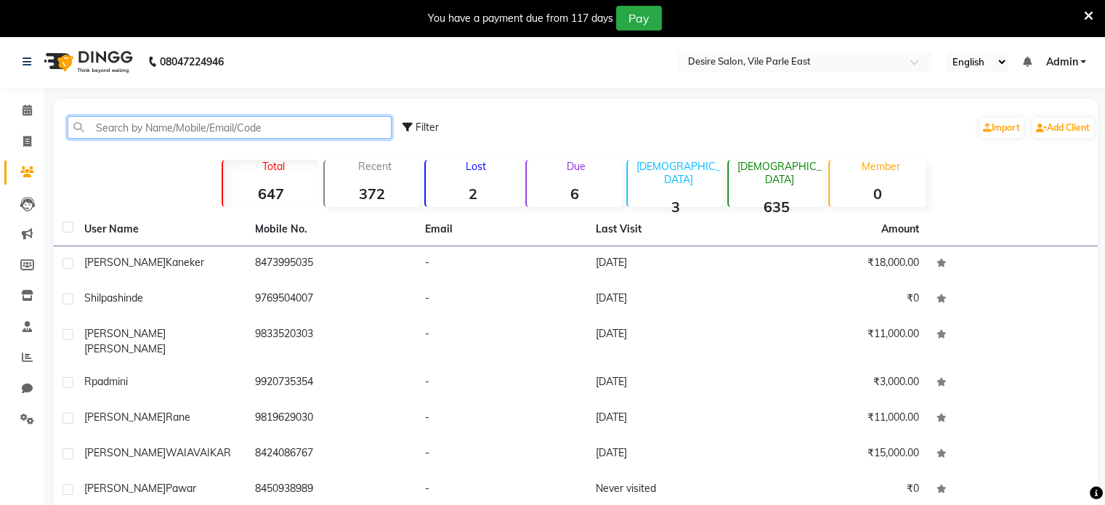
click at [162, 129] on input "text" at bounding box center [230, 127] width 324 height 23
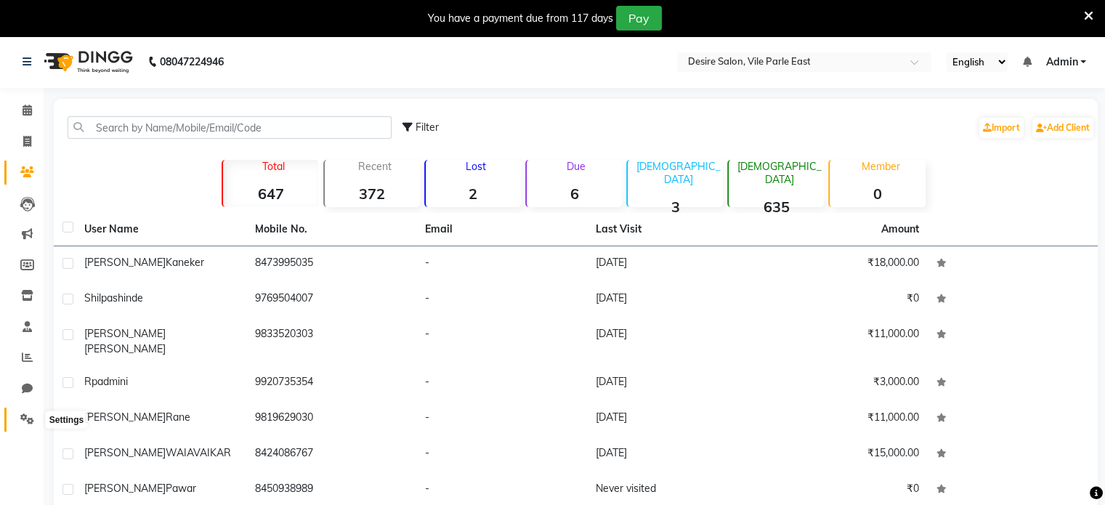
click at [26, 421] on icon at bounding box center [27, 418] width 14 height 11
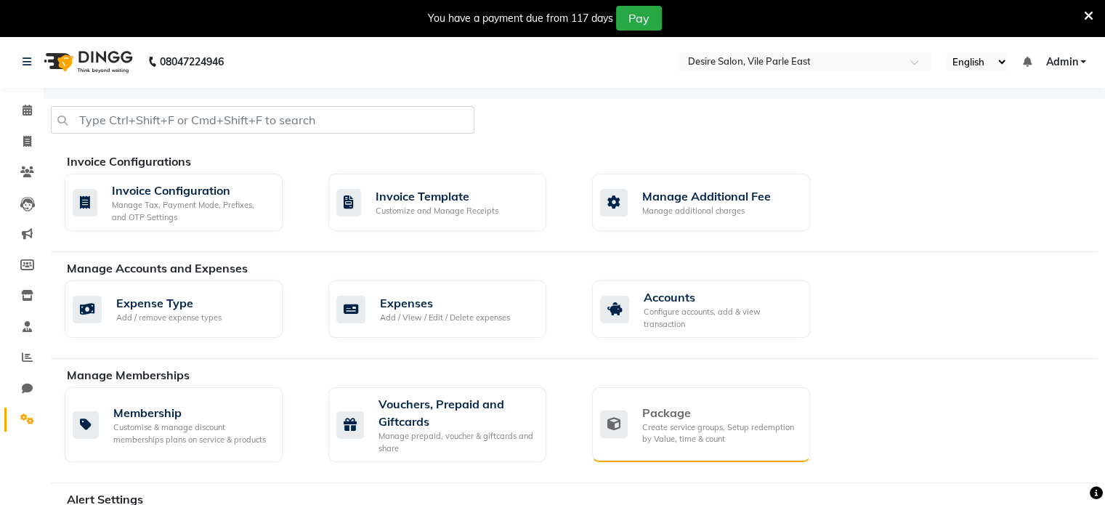
click at [715, 432] on div "Create service groups, Setup redemption by Value, time & count" at bounding box center [720, 433] width 156 height 24
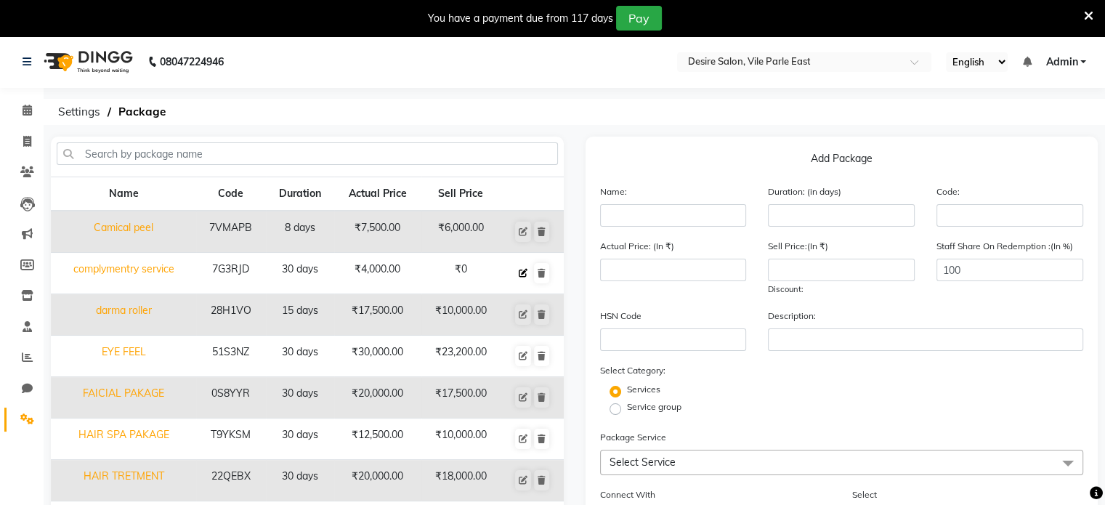
click at [524, 269] on icon at bounding box center [523, 273] width 9 height 9
type input "complymentry service"
type input "30"
type input "7G3RJD"
type input "4000"
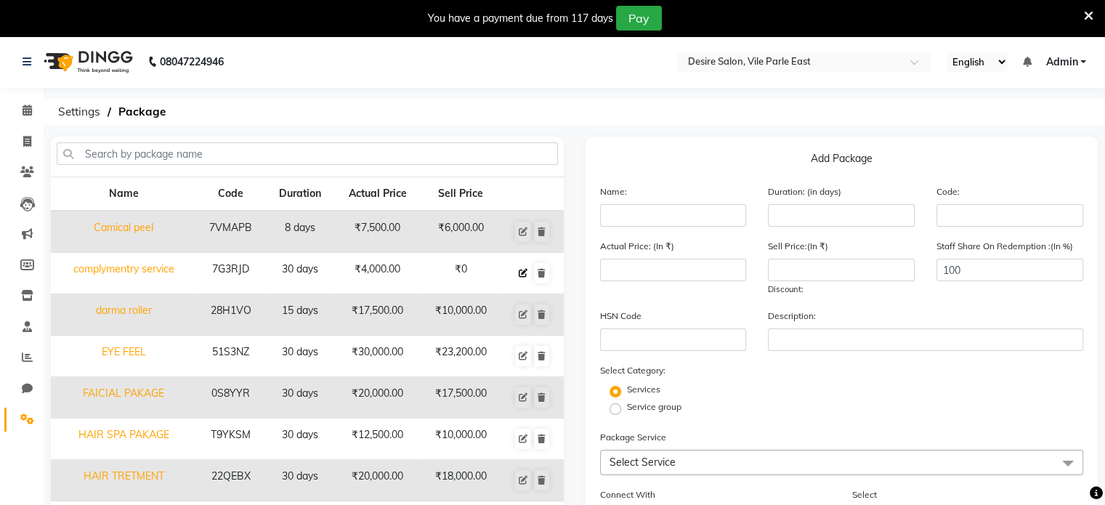
type input "0"
checkbox input "true"
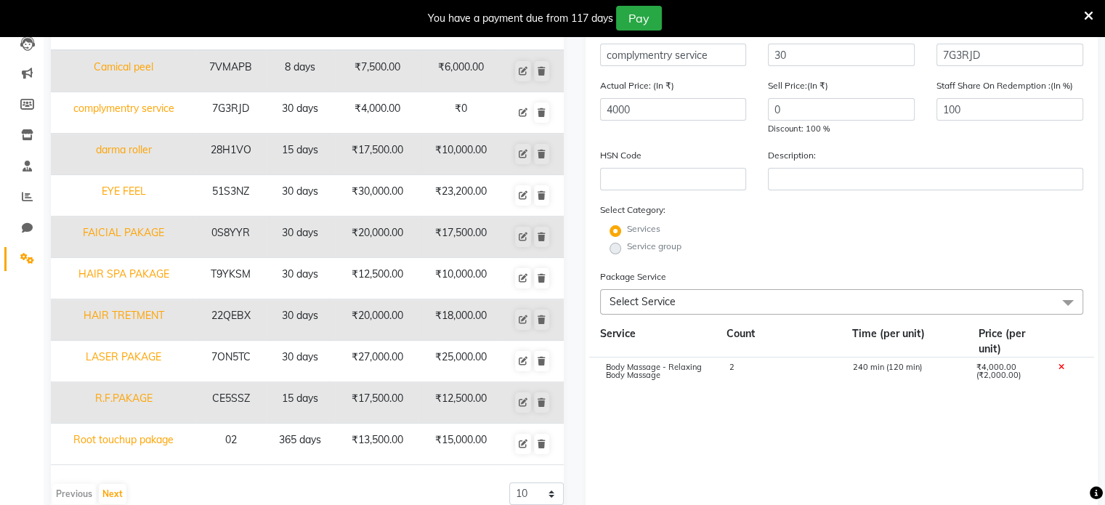
scroll to position [212, 0]
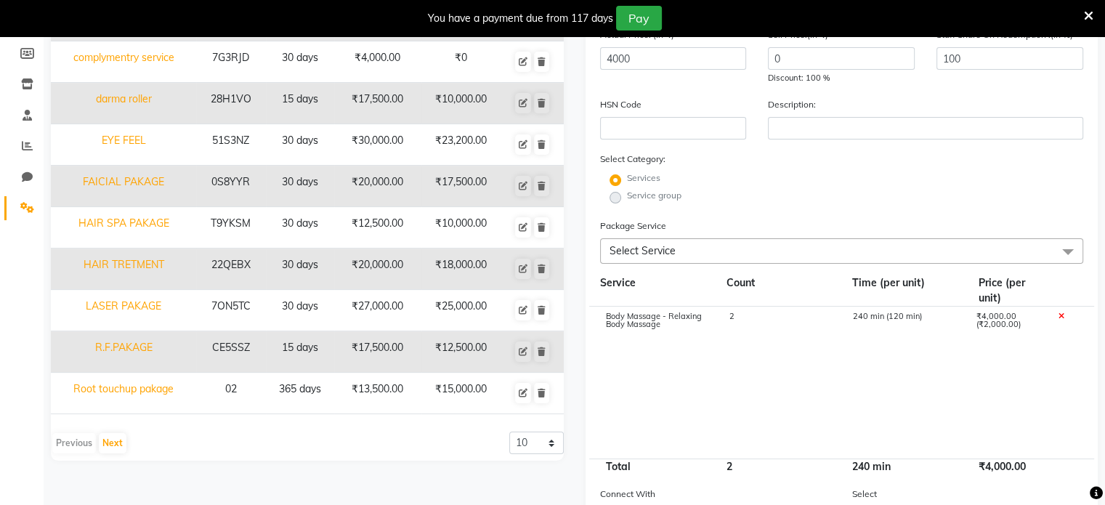
click at [857, 249] on span "Select Service" at bounding box center [842, 250] width 484 height 25
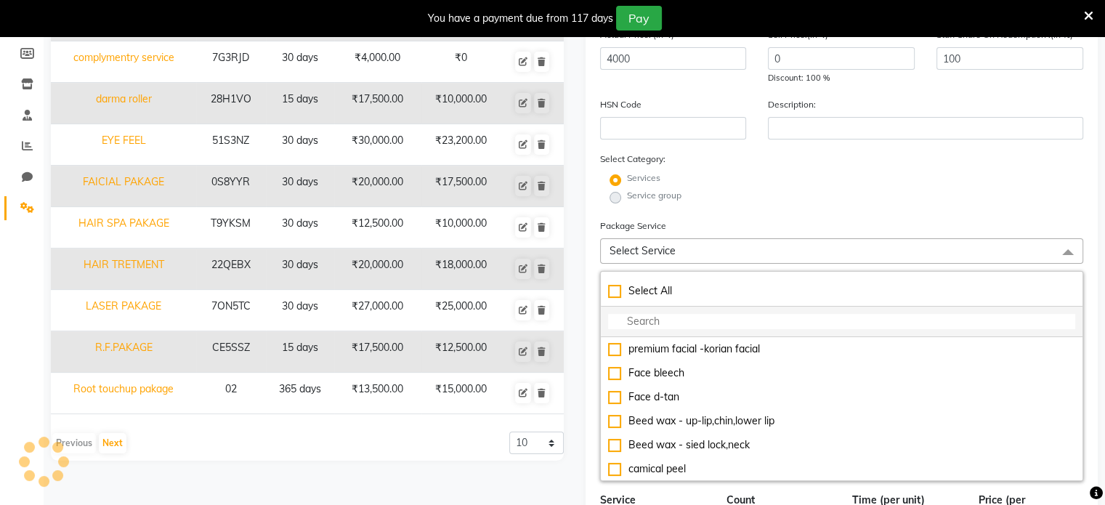
click at [696, 325] on input "multiselect-search" at bounding box center [842, 321] width 468 height 15
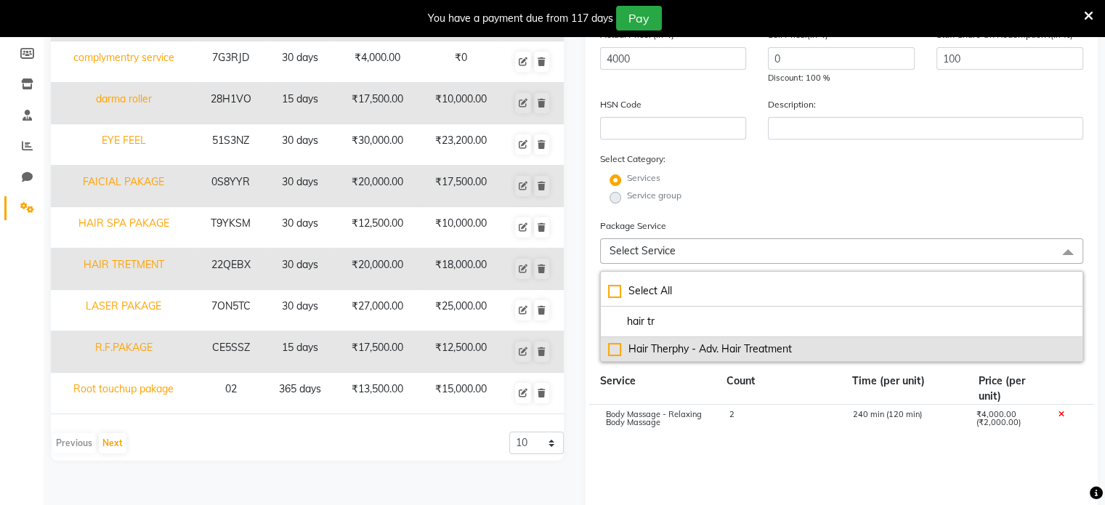
type input "hair tr"
click at [611, 348] on div "Hair Therphy - Adv. Hair Treatment" at bounding box center [842, 348] width 468 height 15
type input "6000"
checkbox input "true"
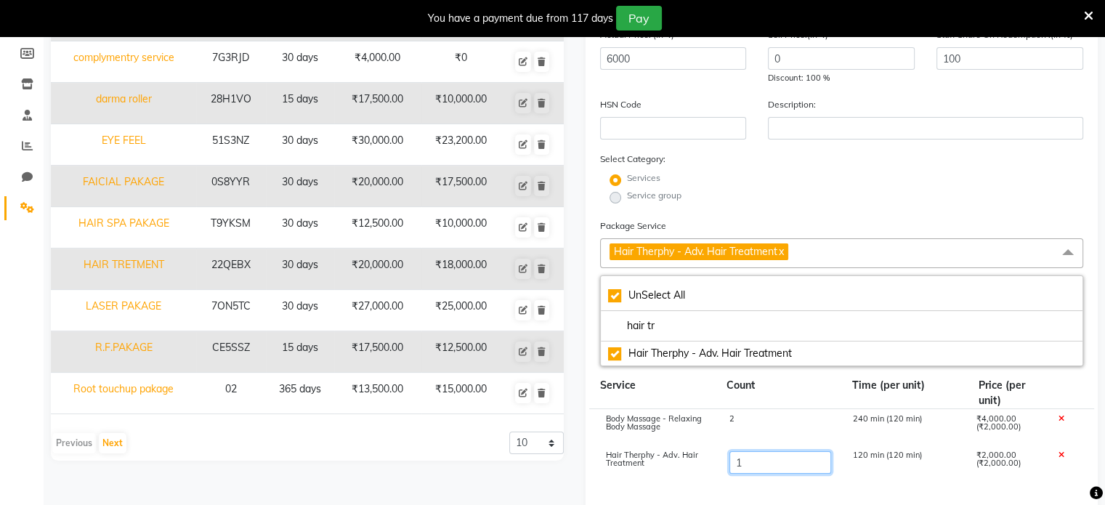
click at [765, 472] on input "1" at bounding box center [780, 462] width 102 height 23
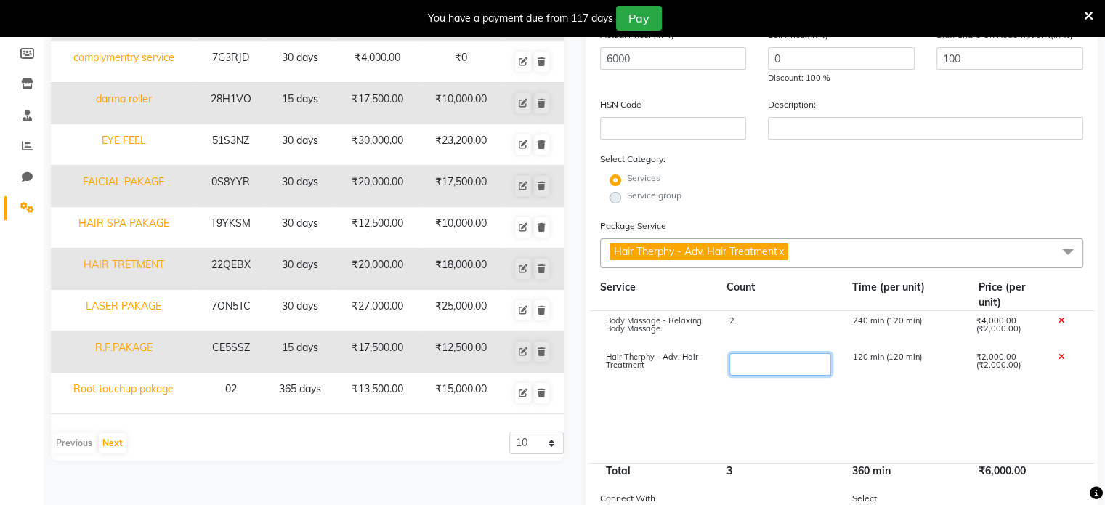
type input "2"
type input "8000"
click at [767, 419] on cdk-virtual-scroll-viewport "Body Massage - Relaxing Body Massage 2 240 min (120 min) ₹4,000.00 (₹2,000.00) …" at bounding box center [842, 387] width 484 height 152
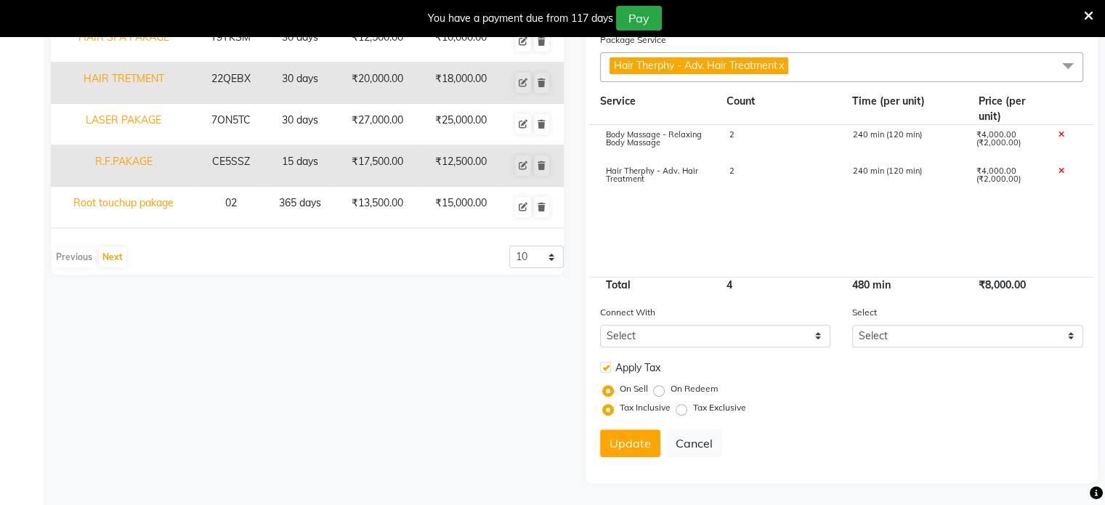
click at [602, 368] on label at bounding box center [605, 367] width 11 height 11
click at [602, 368] on input "checkbox" at bounding box center [604, 367] width 9 height 9
checkbox input "false"
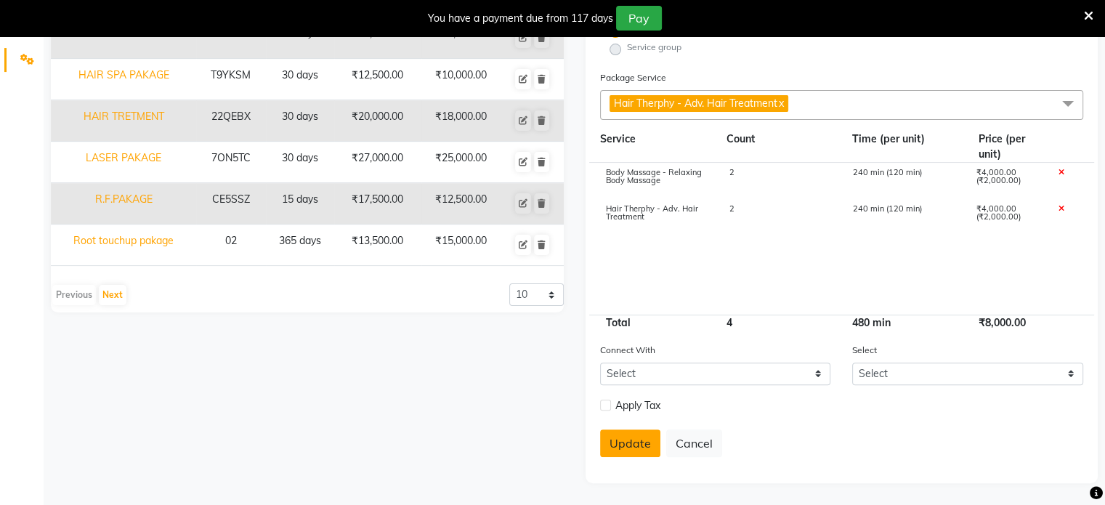
click at [622, 443] on button "Update" at bounding box center [630, 443] width 60 height 28
select select
checkbox input "false"
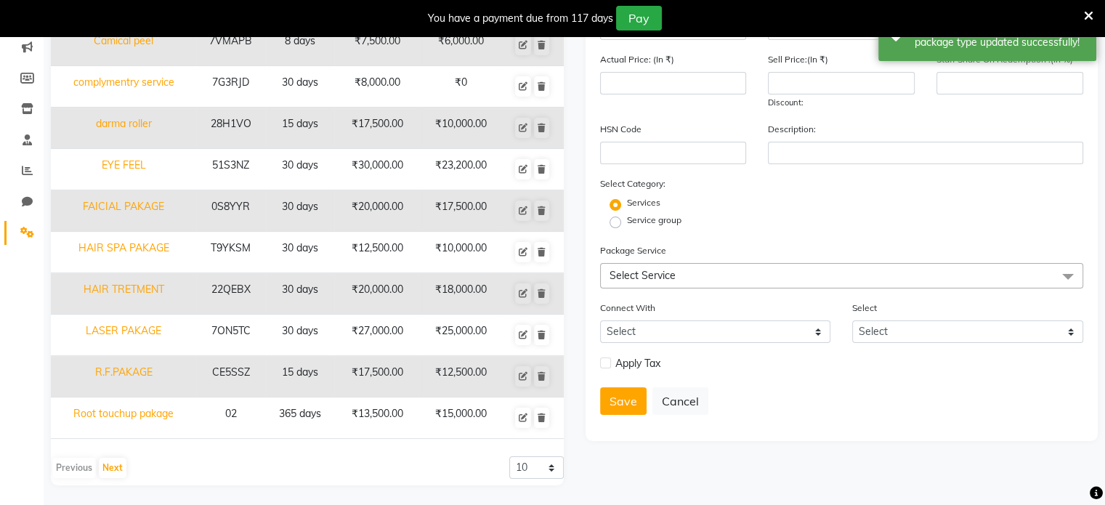
scroll to position [0, 0]
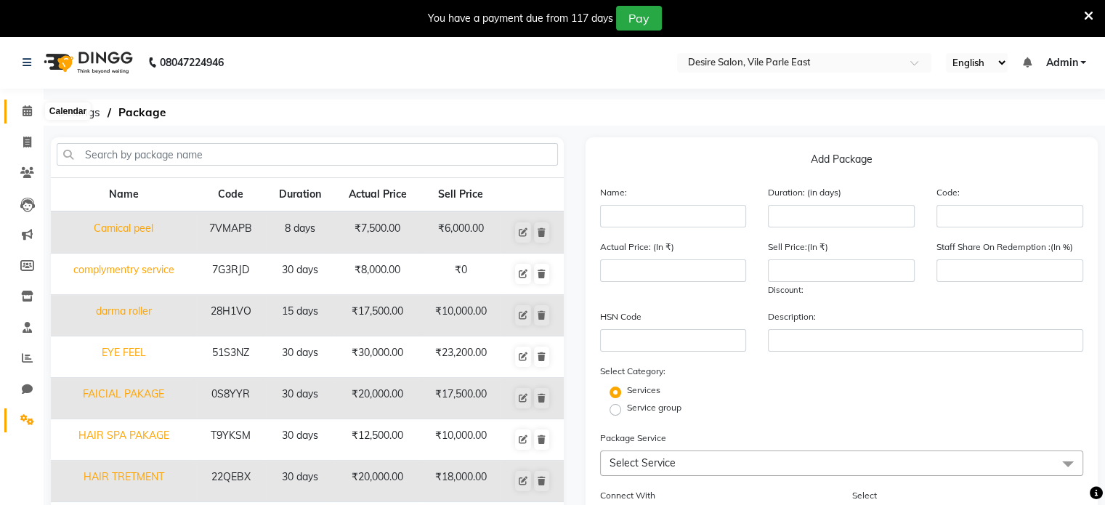
click at [25, 115] on icon at bounding box center [27, 110] width 9 height 11
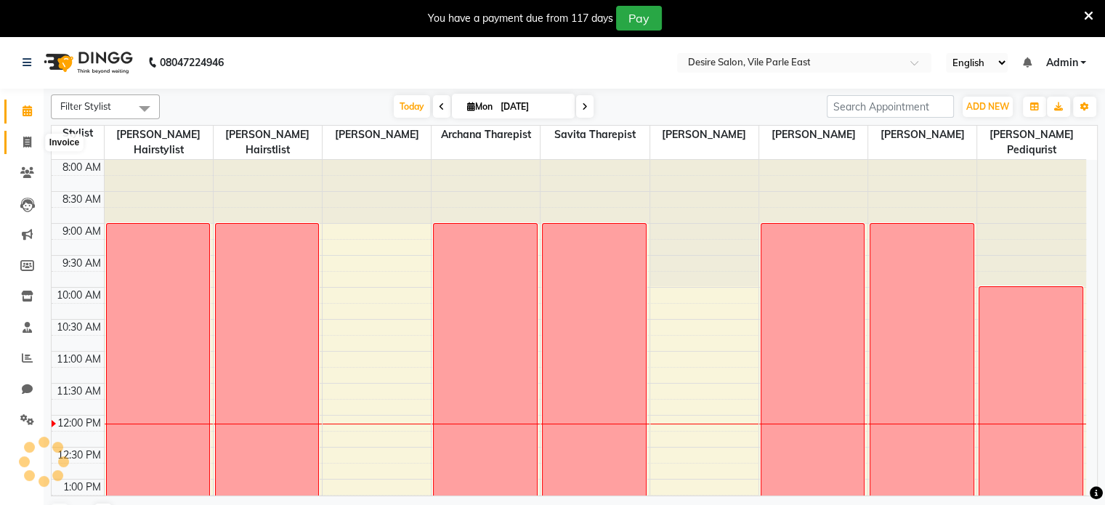
click at [26, 142] on icon at bounding box center [27, 142] width 8 height 11
select select "8076"
select select "service"
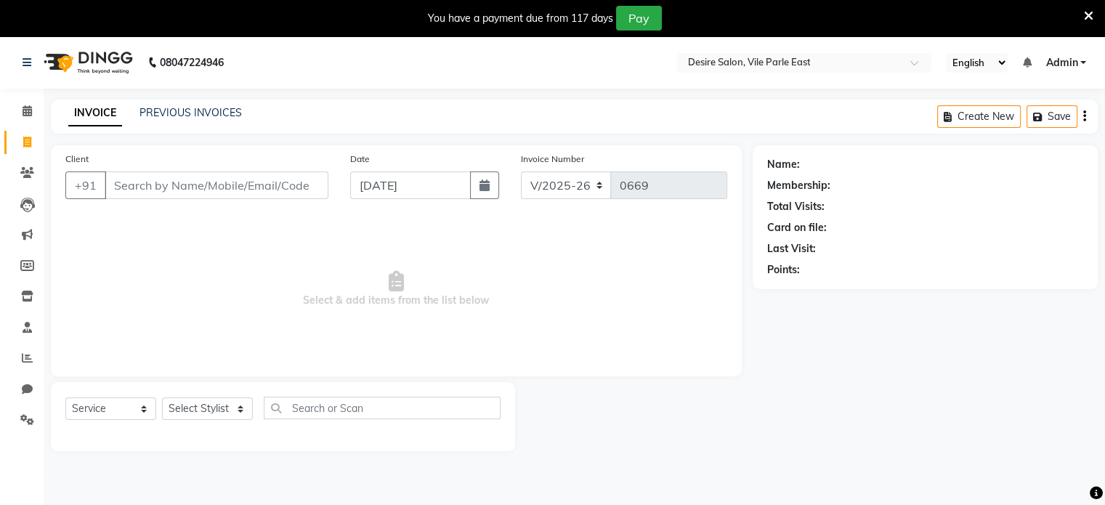
click at [136, 176] on input "Client" at bounding box center [217, 185] width 224 height 28
click at [25, 420] on icon at bounding box center [27, 419] width 14 height 11
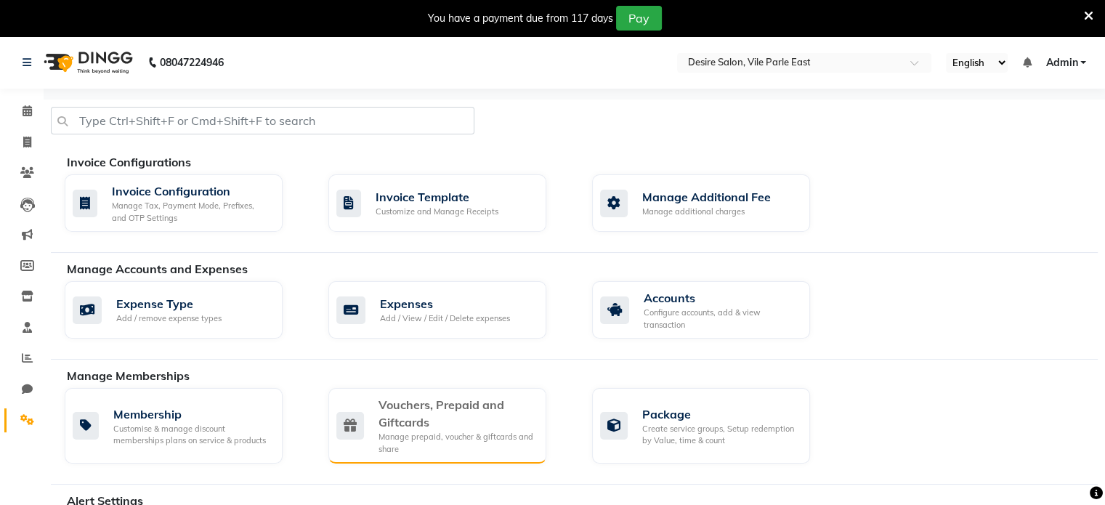
click at [506, 438] on div "Manage prepaid, voucher & giftcards and share" at bounding box center [456, 443] width 156 height 24
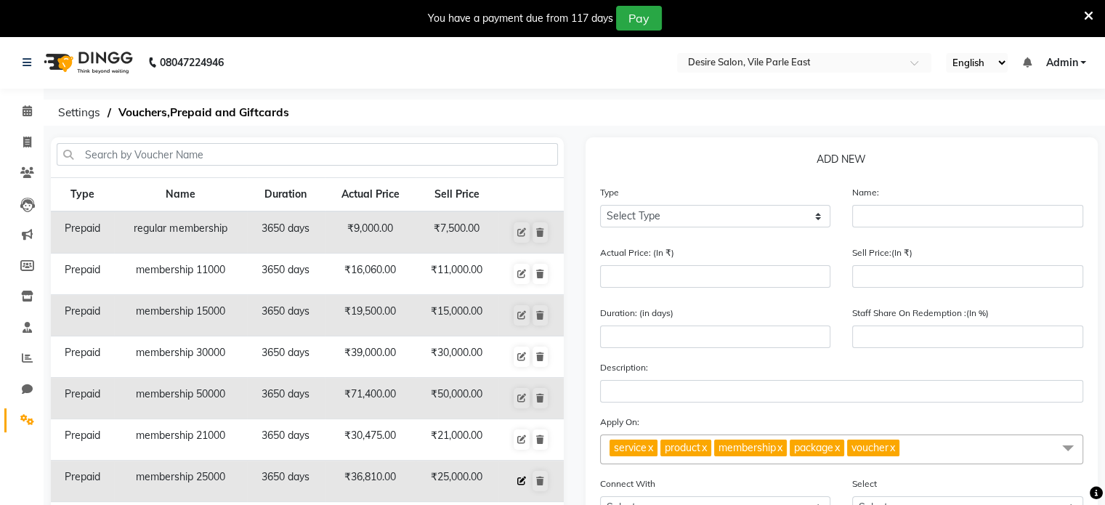
click at [521, 478] on icon at bounding box center [521, 480] width 9 height 9
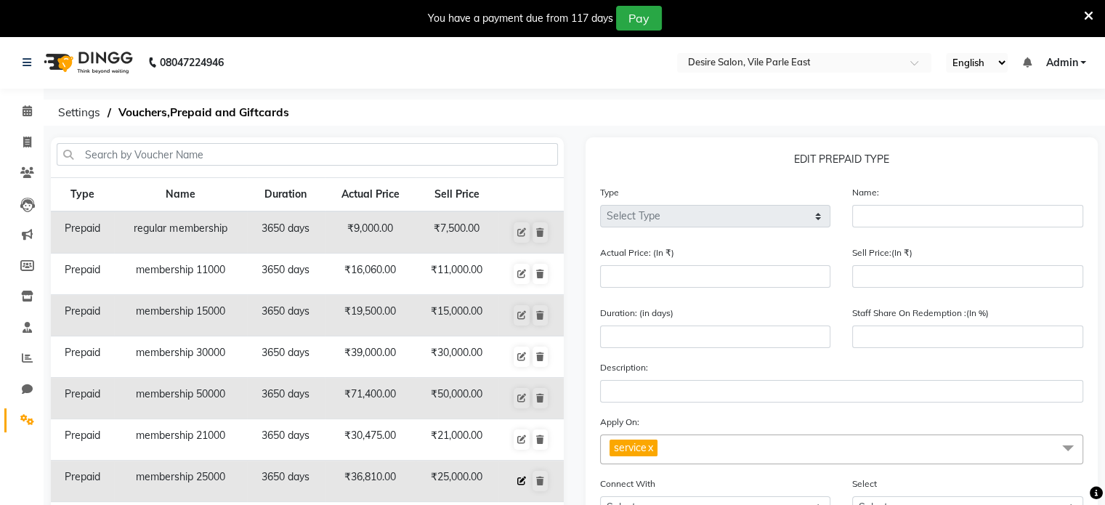
select select "P"
type input "membership 25000"
type input "36810"
type input "25000"
type input "3650"
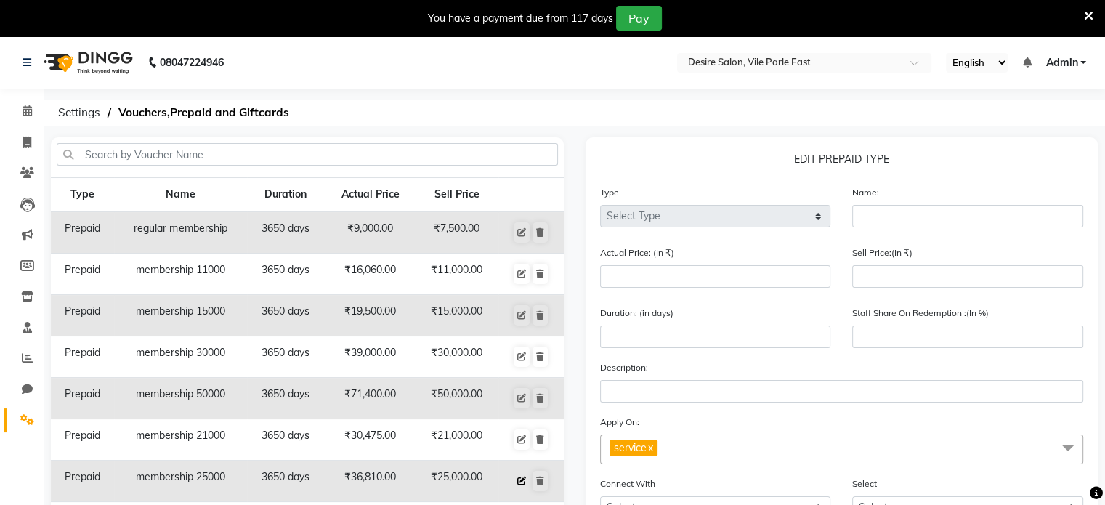
type input "68"
select select "2: PK"
select select "11: 32356"
checkbox input "false"
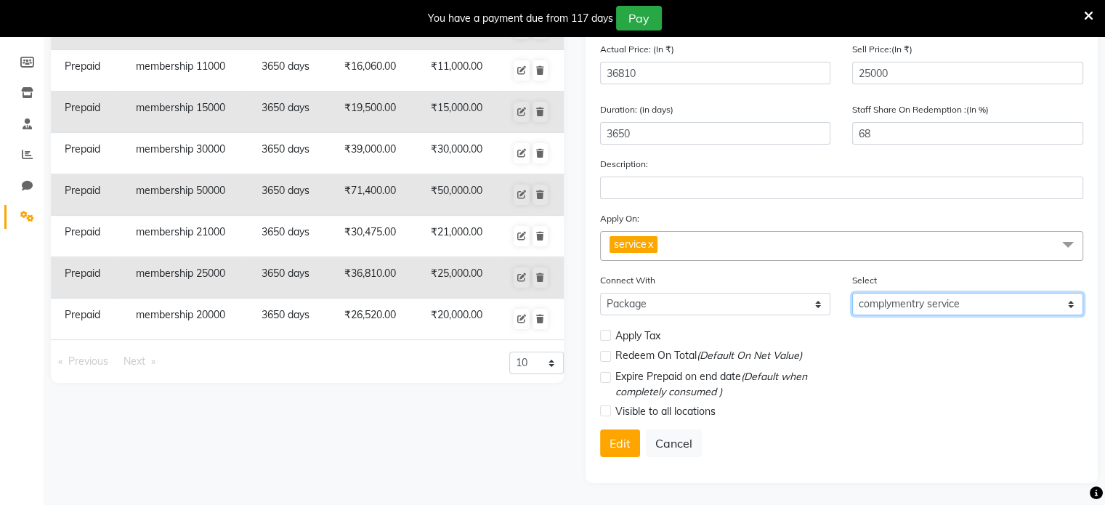
click at [1071, 300] on select "Select HAIR TRETMENT LASER PAKAGE R.F.PAKAGE SPA/DANDRFF TRETMENT FAICIAL PAKAG…" at bounding box center [967, 304] width 231 height 23
click at [852, 293] on select "Select HAIR TRETMENT LASER PAKAGE R.F.PAKAGE SPA/DANDRFF TRETMENT FAICIAL PAKAG…" at bounding box center [967, 304] width 231 height 23
click at [1063, 301] on select "Select HAIR TRETMENT LASER PAKAGE R.F.PAKAGE SPA/DANDRFF TRETMENT FAICIAL PAKAG…" at bounding box center [967, 304] width 231 height 23
select select "11: 32356"
click at [852, 293] on select "Select HAIR TRETMENT LASER PAKAGE R.F.PAKAGE SPA/DANDRFF TRETMENT FAICIAL PAKAG…" at bounding box center [967, 304] width 231 height 23
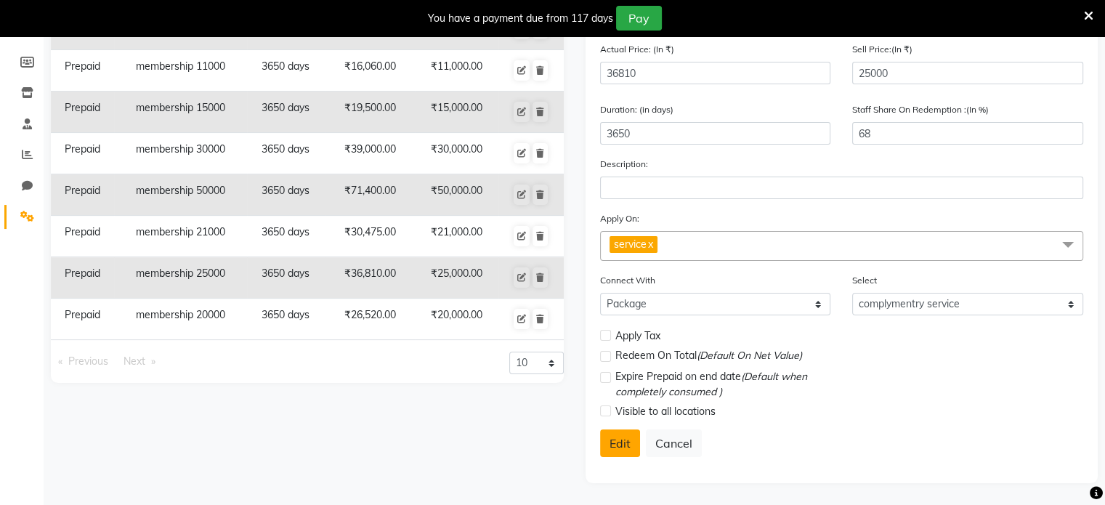
click at [619, 445] on button "Edit" at bounding box center [620, 443] width 40 height 28
select select
checkbox input "false"
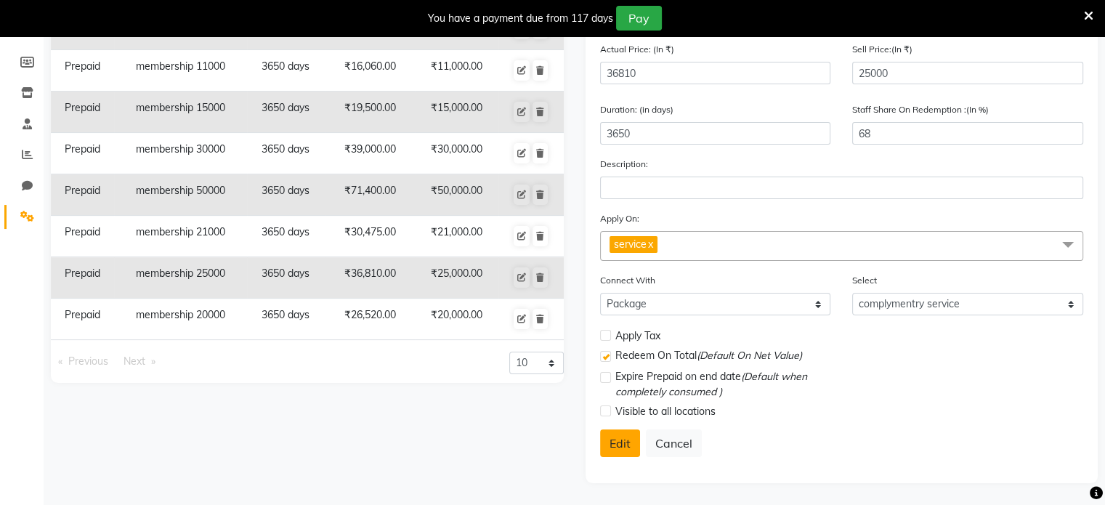
checkbox input "true"
checkbox input "false"
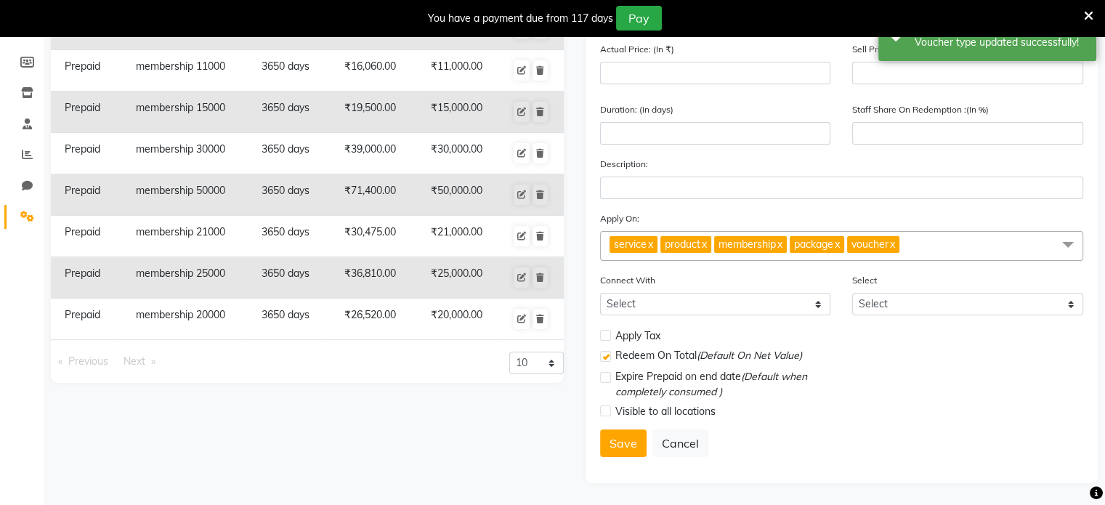
scroll to position [0, 0]
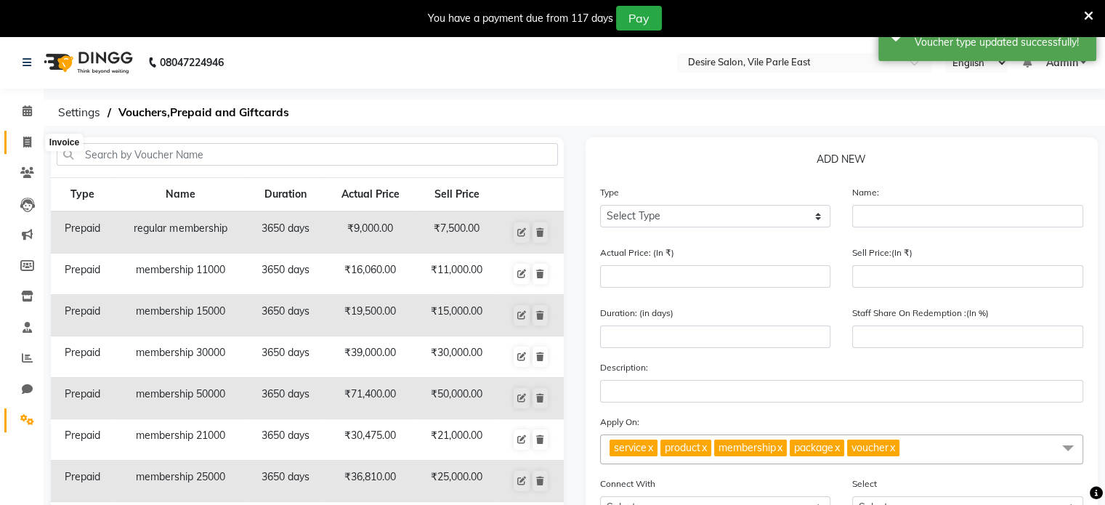
click at [28, 138] on icon at bounding box center [27, 142] width 8 height 11
select select "8076"
select select "service"
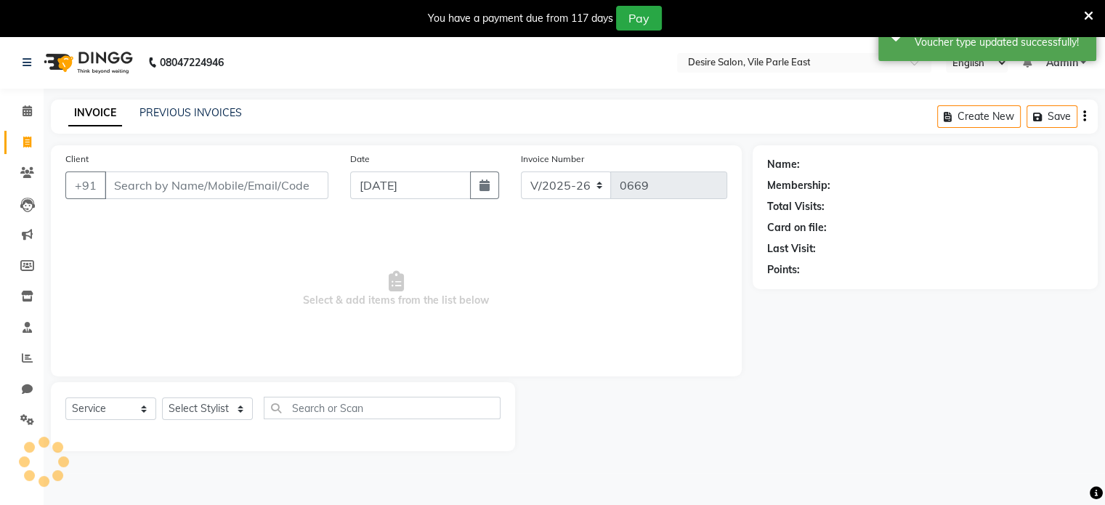
scroll to position [36, 0]
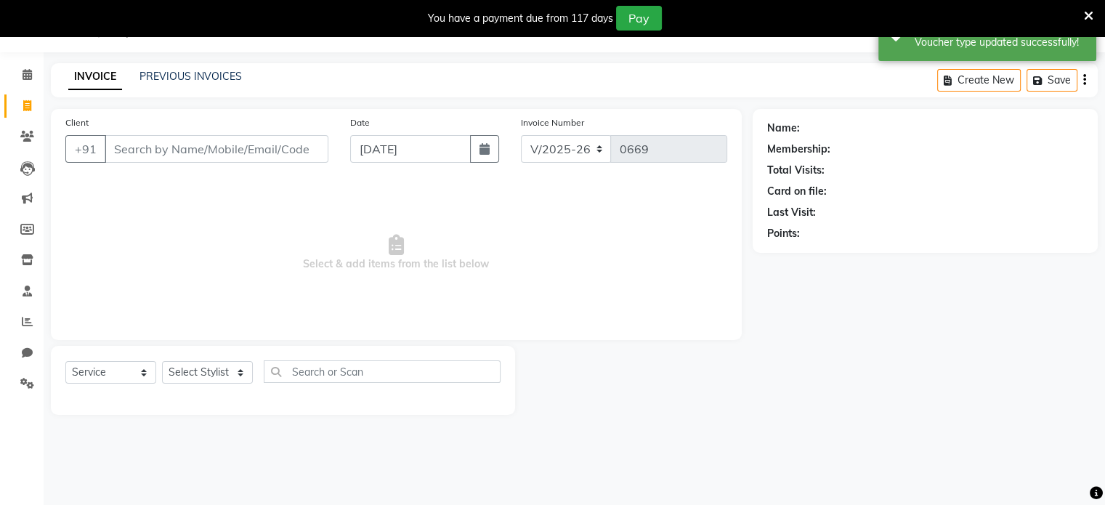
click at [140, 160] on input "Client" at bounding box center [217, 149] width 224 height 28
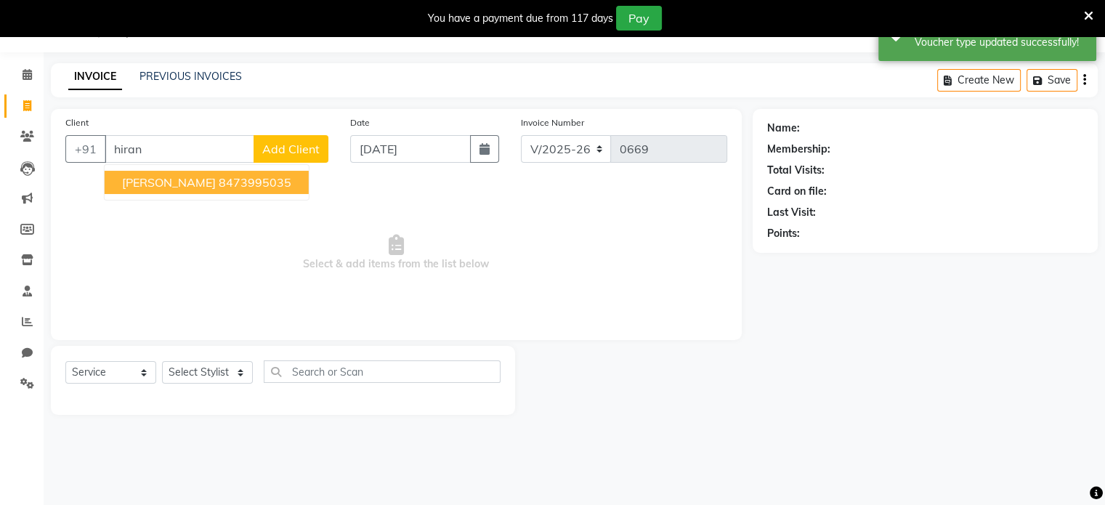
click at [198, 184] on span "Hiranmayee kaneker" at bounding box center [169, 182] width 94 height 15
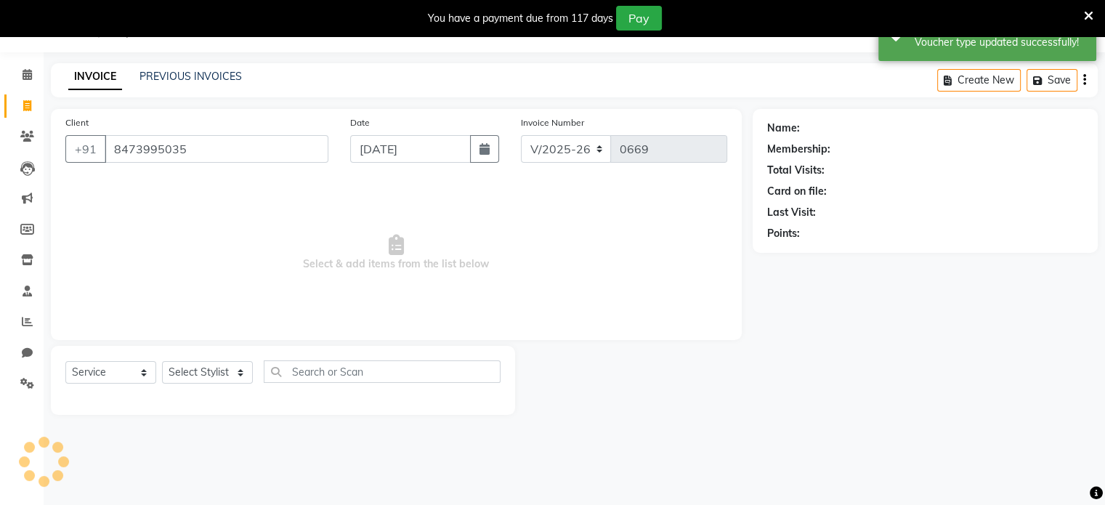
type input "8473995035"
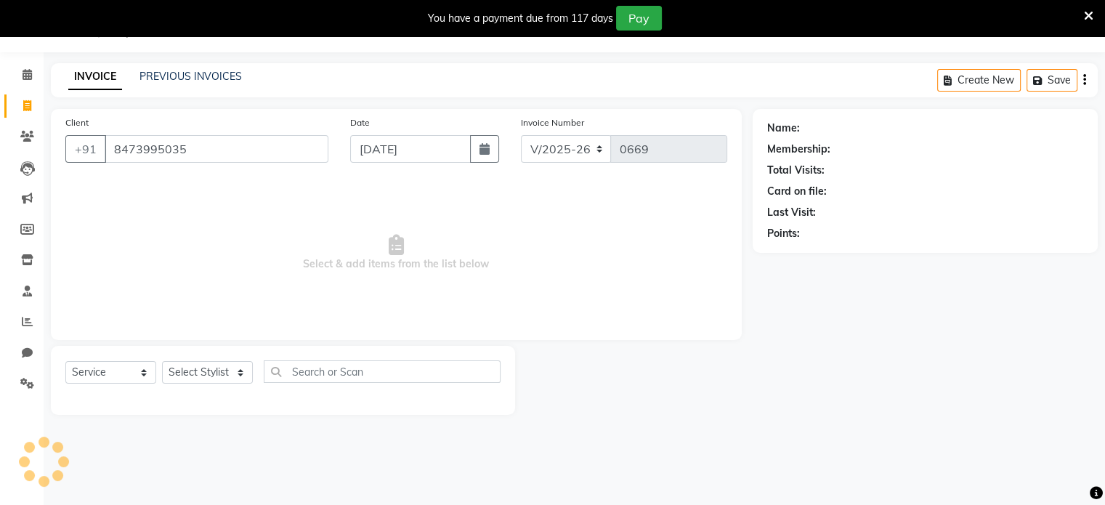
select select "1: Object"
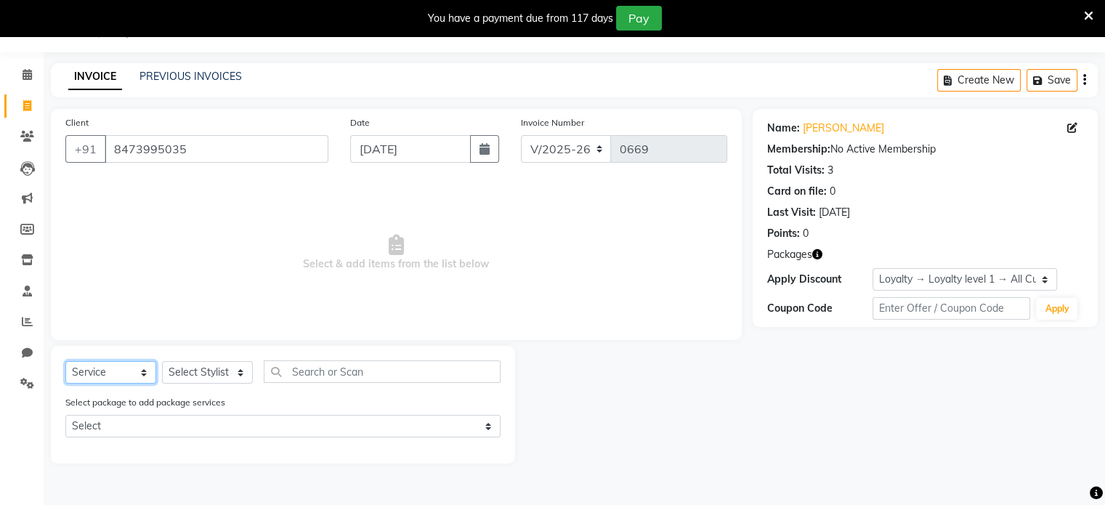
click at [123, 376] on select "Select Service Product Membership Package Voucher Prepaid Gift Card" at bounding box center [110, 372] width 91 height 23
select select "P"
click at [65, 362] on select "Select Service Product Membership Package Voucher Prepaid Gift Card" at bounding box center [110, 372] width 91 height 23
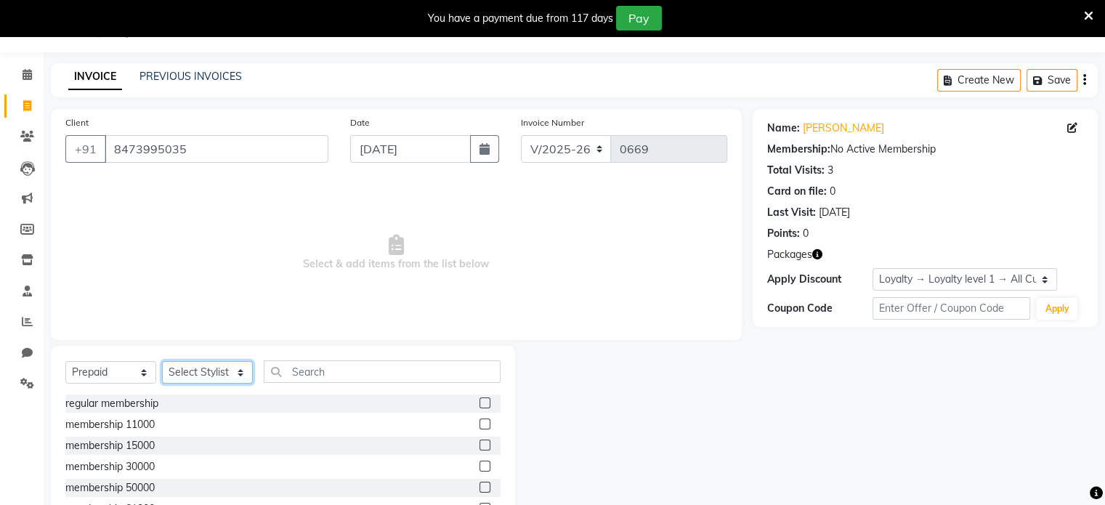
click at [195, 371] on select "Select Stylist Archana Tharepist Bhavna Pediqurist Bhavna shelke desire salon J…" at bounding box center [207, 372] width 91 height 23
select select "86566"
click at [162, 362] on select "Select Stylist Archana Tharepist Bhavna Pediqurist Bhavna shelke desire salon J…" at bounding box center [207, 372] width 91 height 23
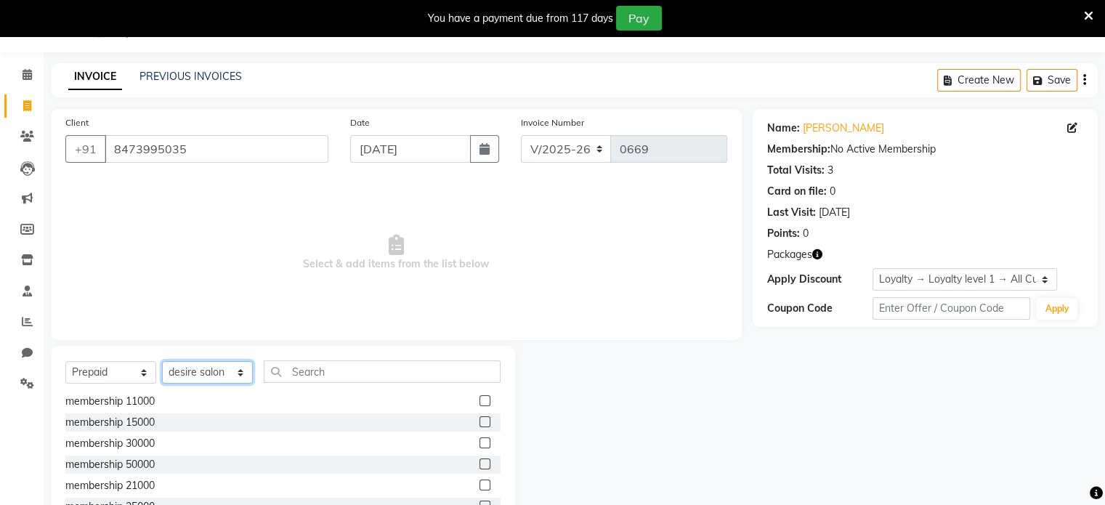
scroll to position [113, 0]
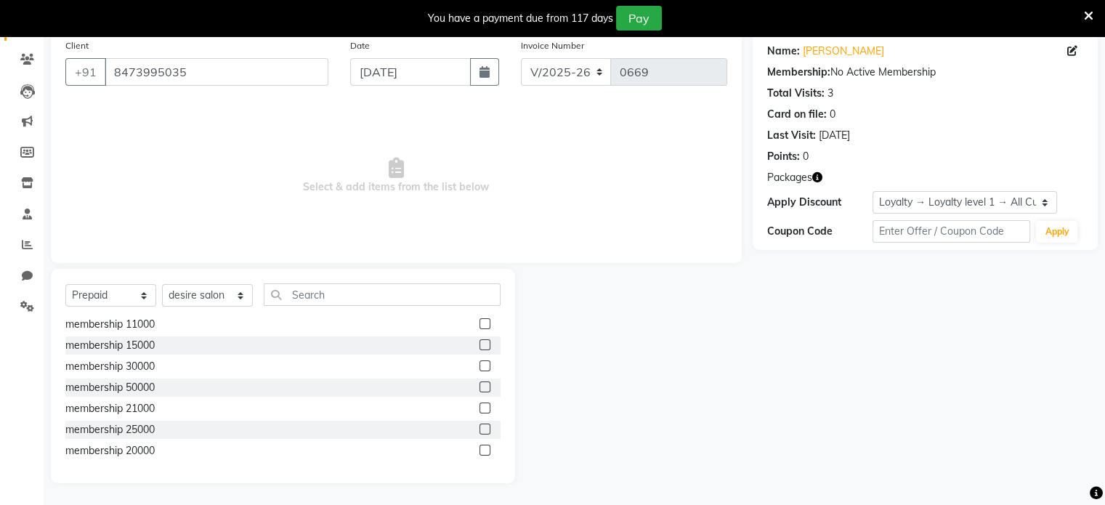
click at [479, 431] on label at bounding box center [484, 428] width 11 height 11
click at [479, 431] on input "checkbox" at bounding box center [483, 429] width 9 height 9
checkbox input "true"
select select "package"
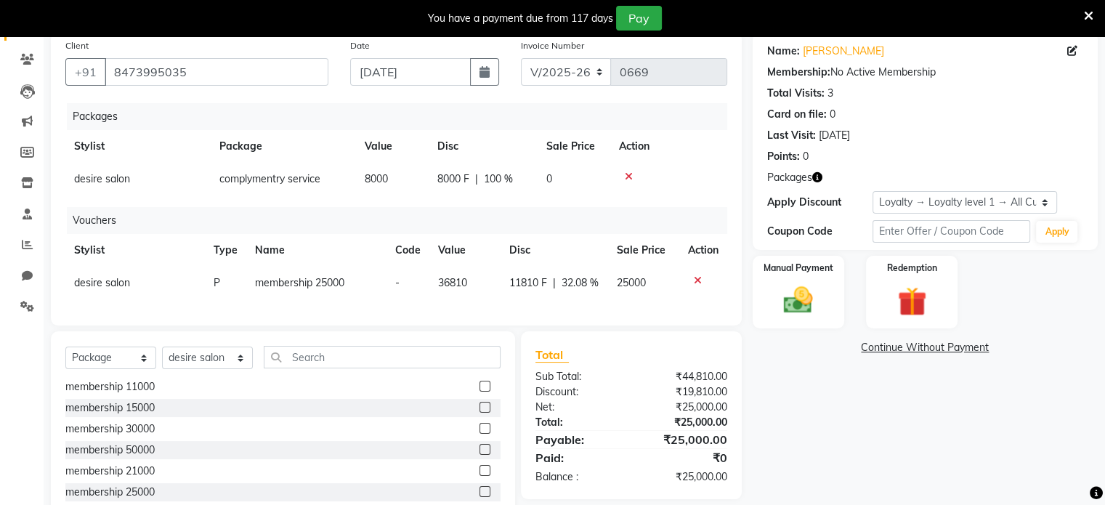
checkbox input "false"
click at [832, 313] on div "Manual Payment" at bounding box center [797, 291] width 95 height 75
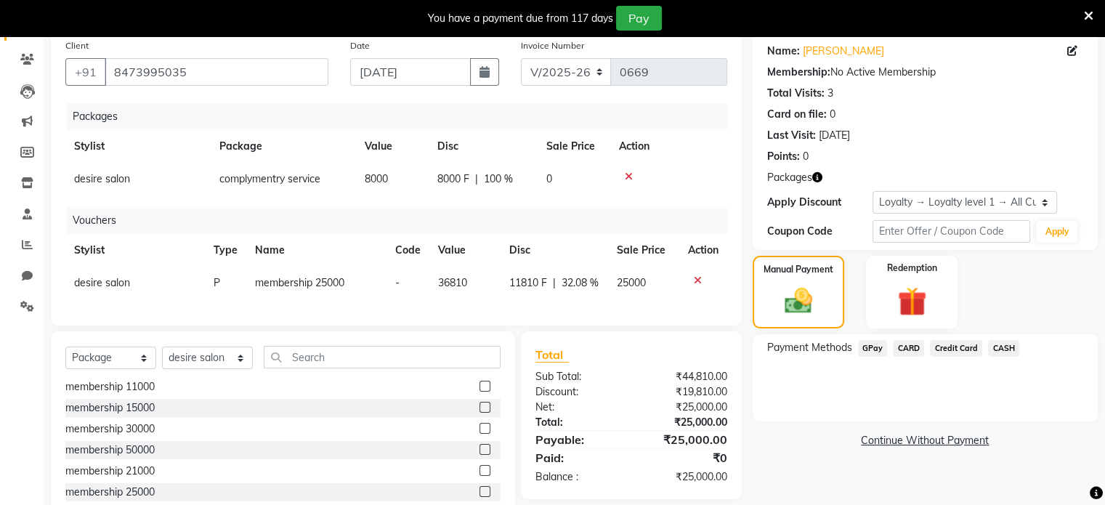
click at [871, 349] on span "GPay" at bounding box center [873, 348] width 30 height 17
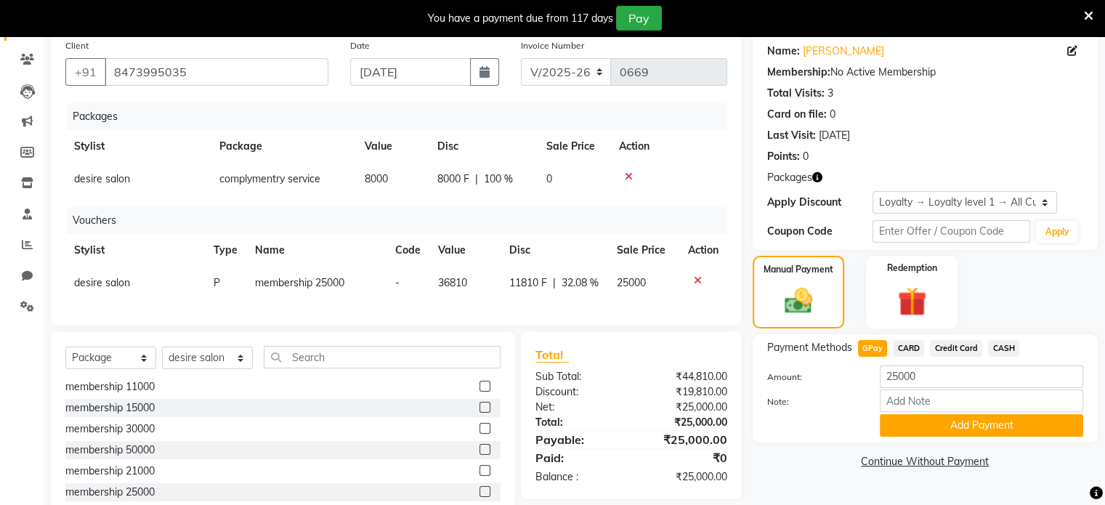
scroll to position [203, 0]
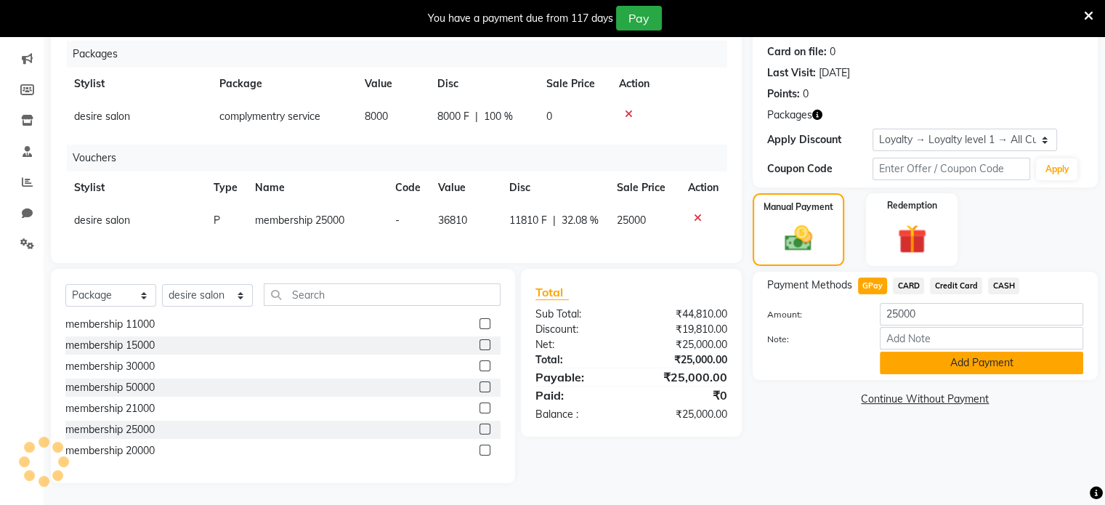
click at [993, 352] on button "Add Payment" at bounding box center [981, 363] width 203 height 23
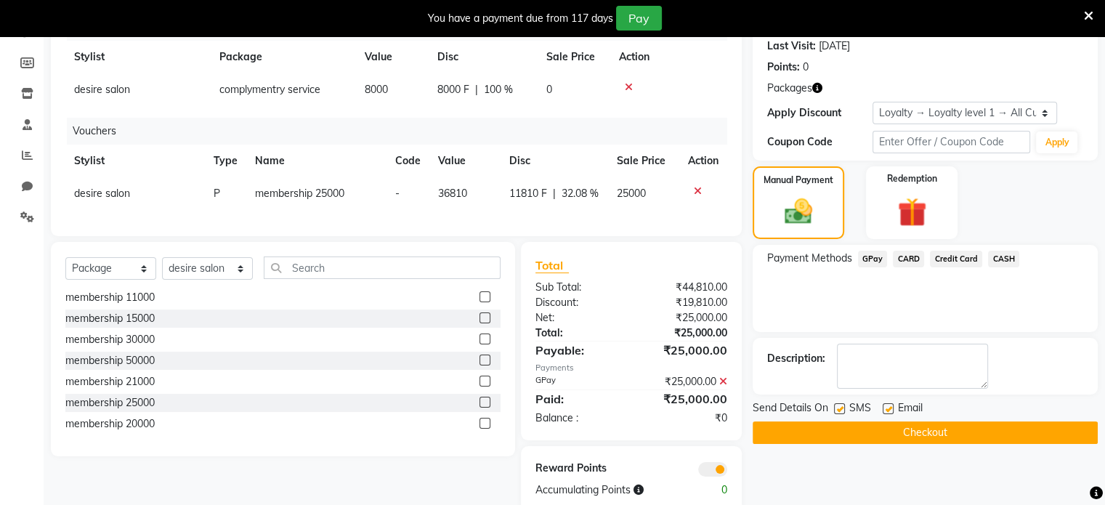
click at [952, 433] on button "Checkout" at bounding box center [925, 432] width 345 height 23
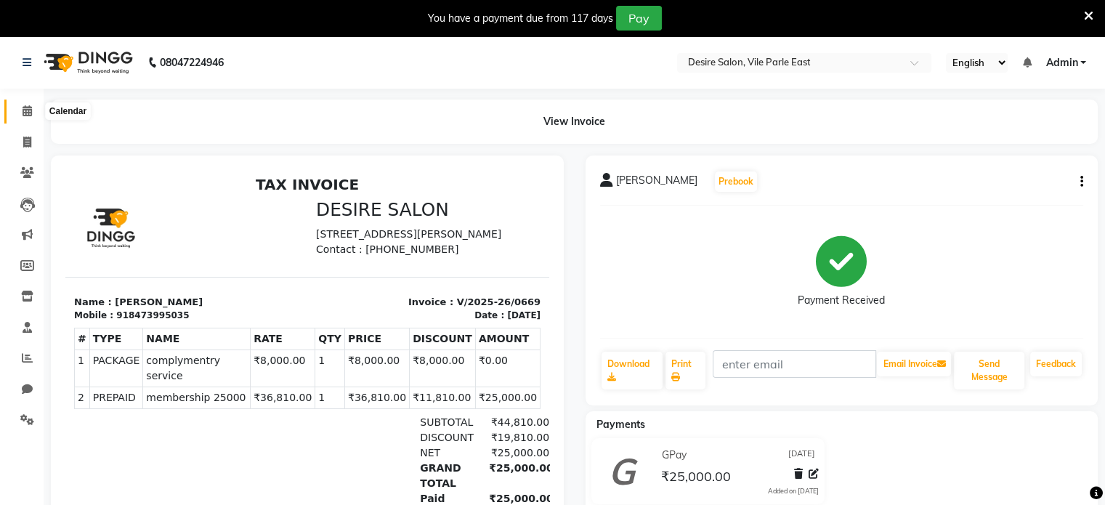
click at [26, 110] on icon at bounding box center [27, 110] width 9 height 11
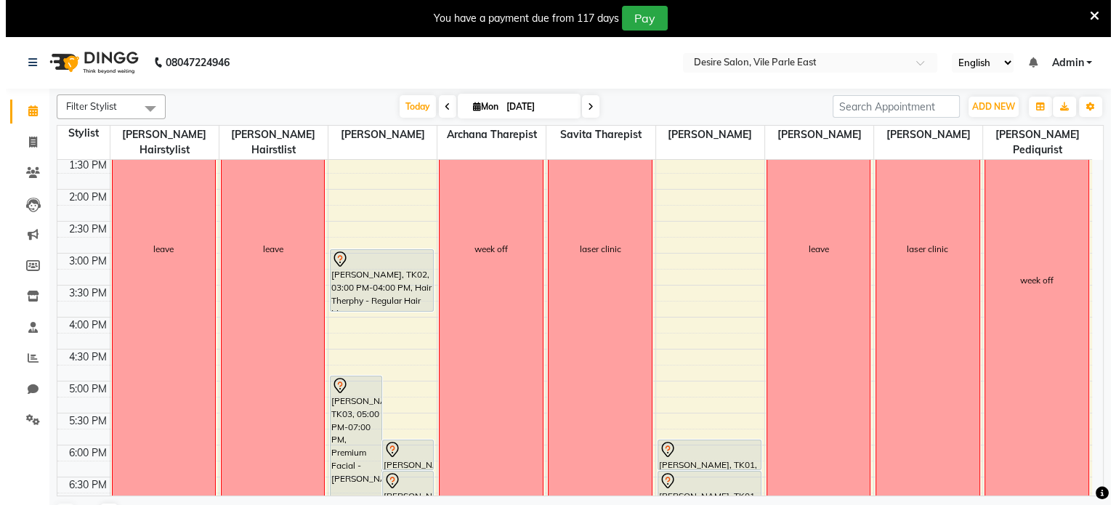
scroll to position [362, 0]
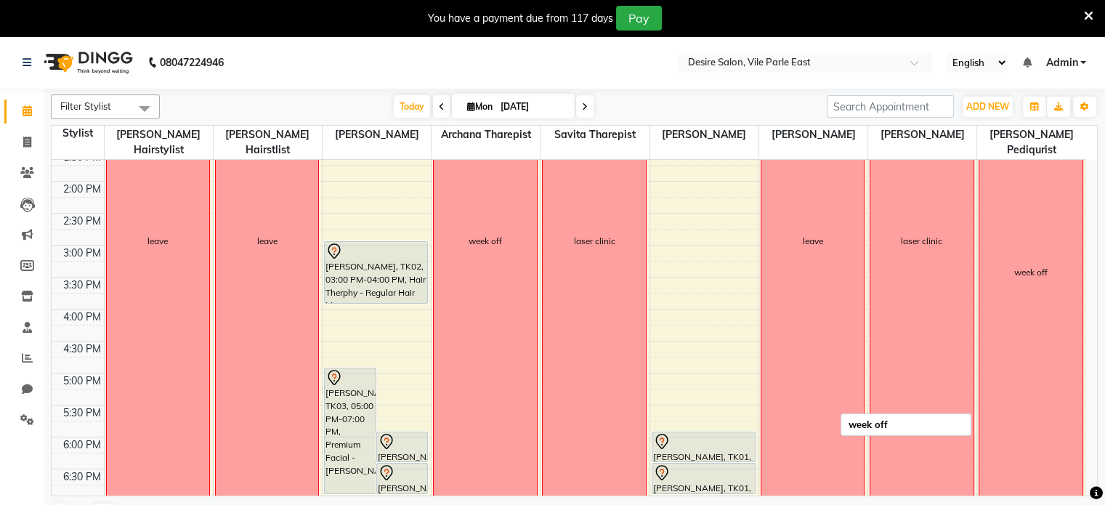
click at [1061, 275] on div "week off" at bounding box center [1030, 272] width 103 height 694
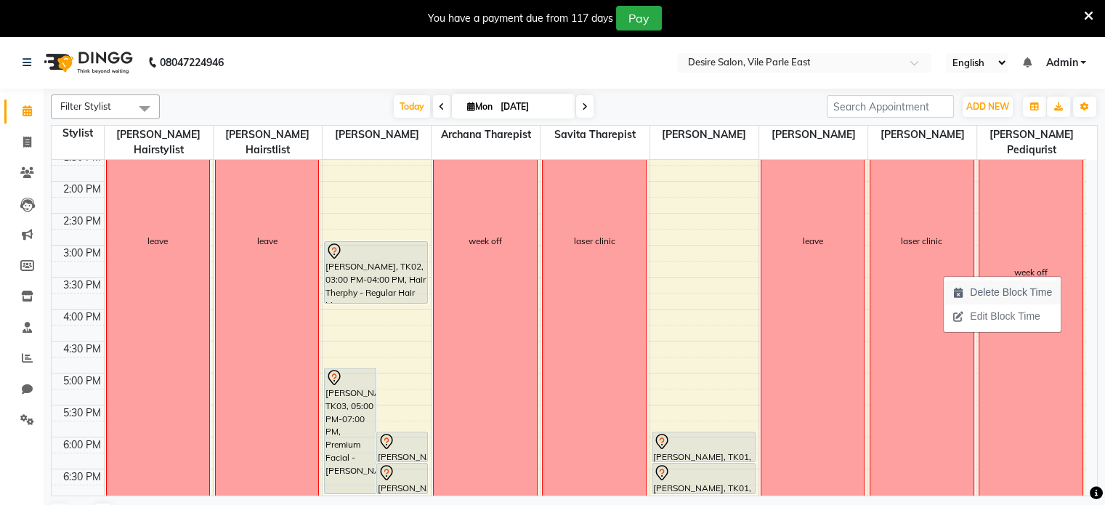
click at [1035, 291] on span "Delete Block Time" at bounding box center [1011, 292] width 82 height 15
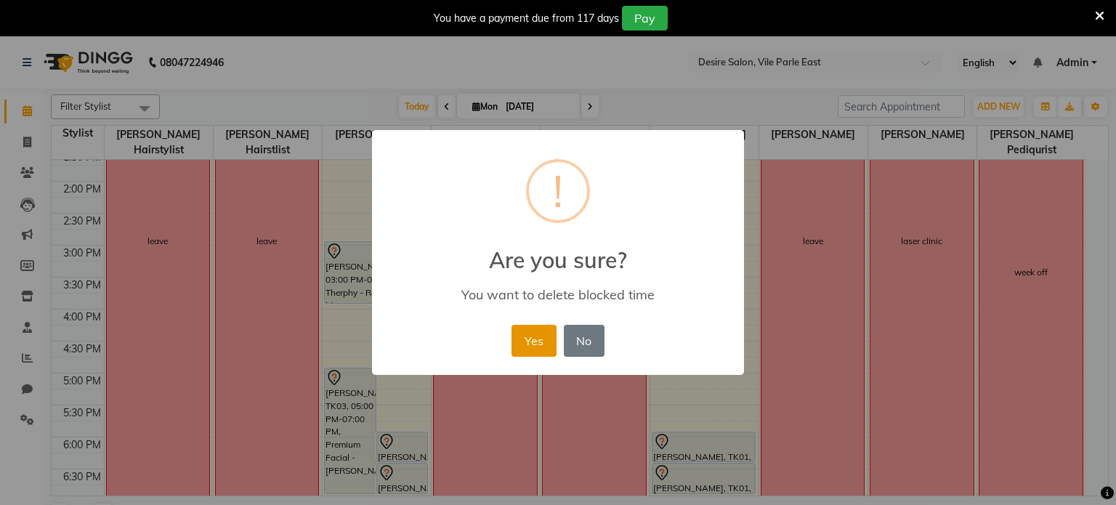
click at [531, 343] on button "Yes" at bounding box center [533, 341] width 44 height 32
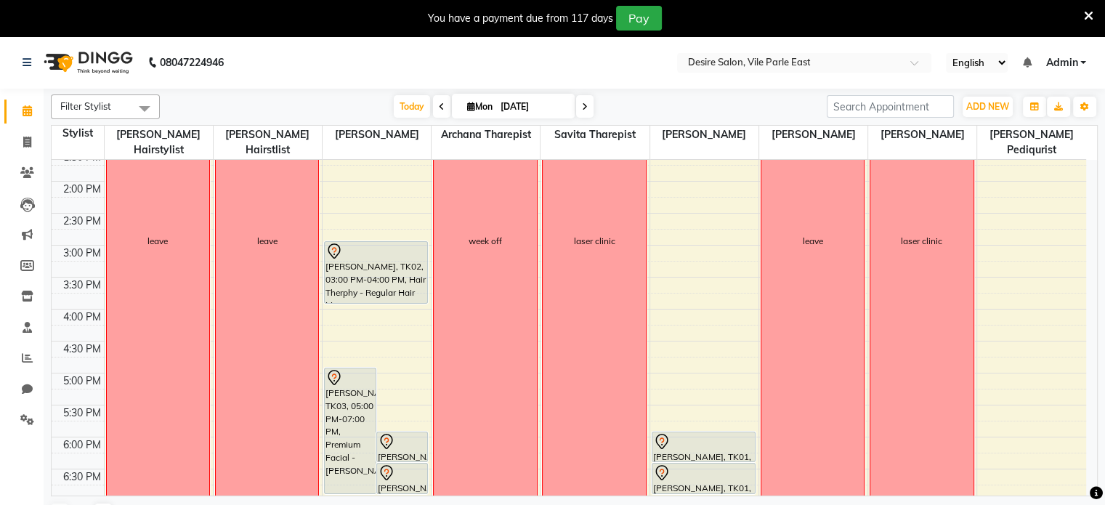
click at [1089, 15] on icon at bounding box center [1088, 15] width 9 height 13
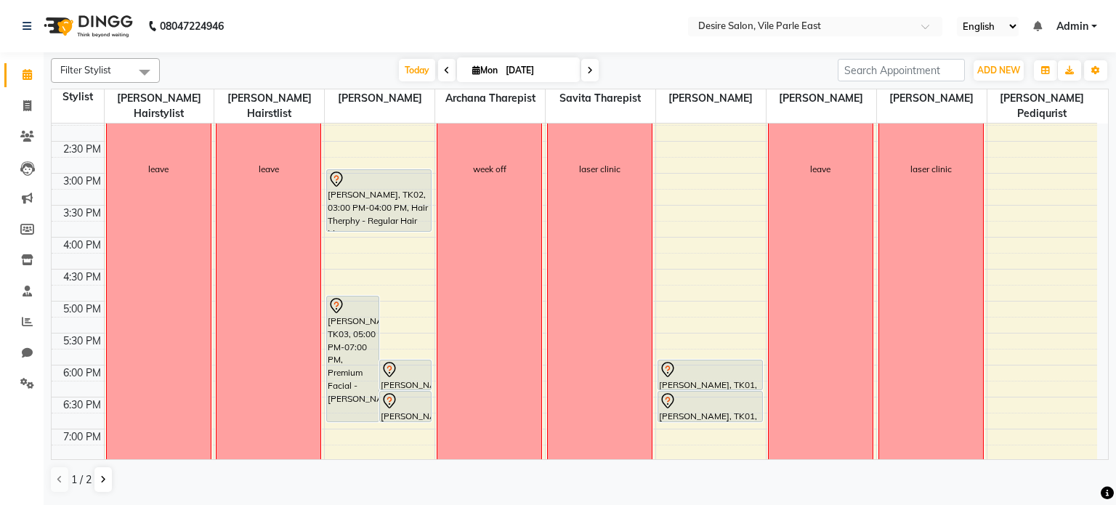
scroll to position [395, 0]
click at [32, 101] on span at bounding box center [27, 106] width 25 height 17
select select "service"
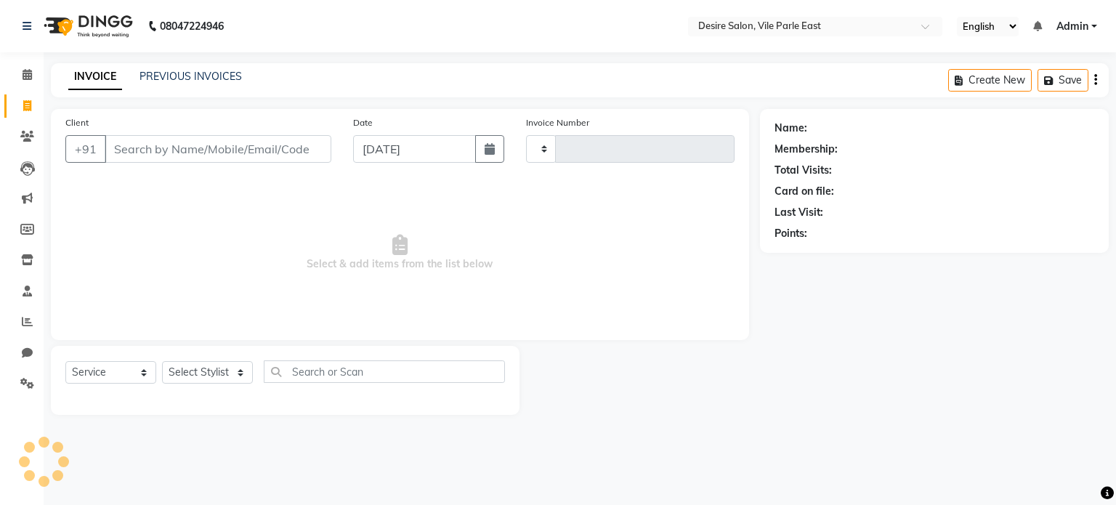
type input "0670"
select select "8076"
click at [207, 72] on link "PREVIOUS INVOICES" at bounding box center [190, 76] width 102 height 13
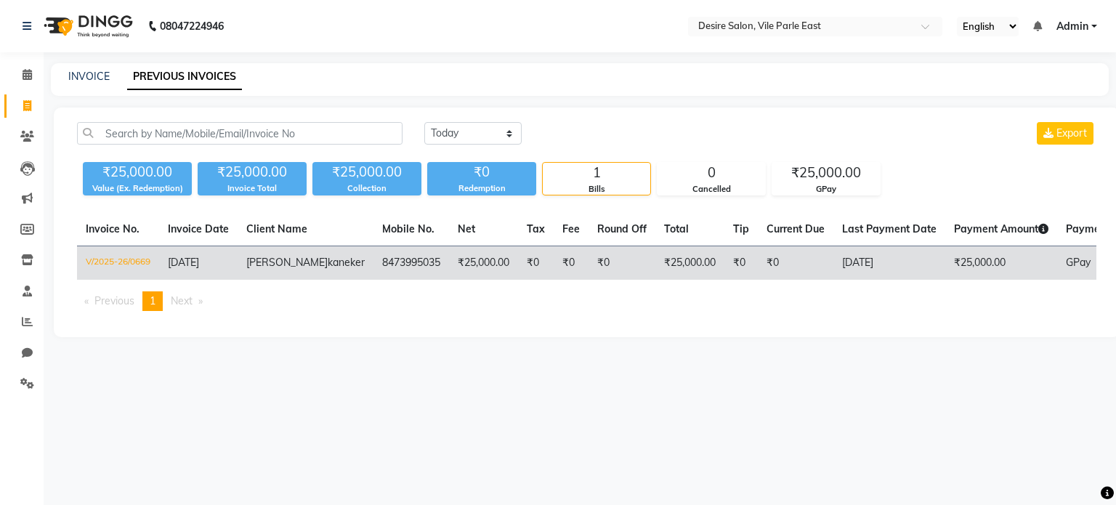
click at [588, 280] on td "₹0" at bounding box center [621, 263] width 67 height 34
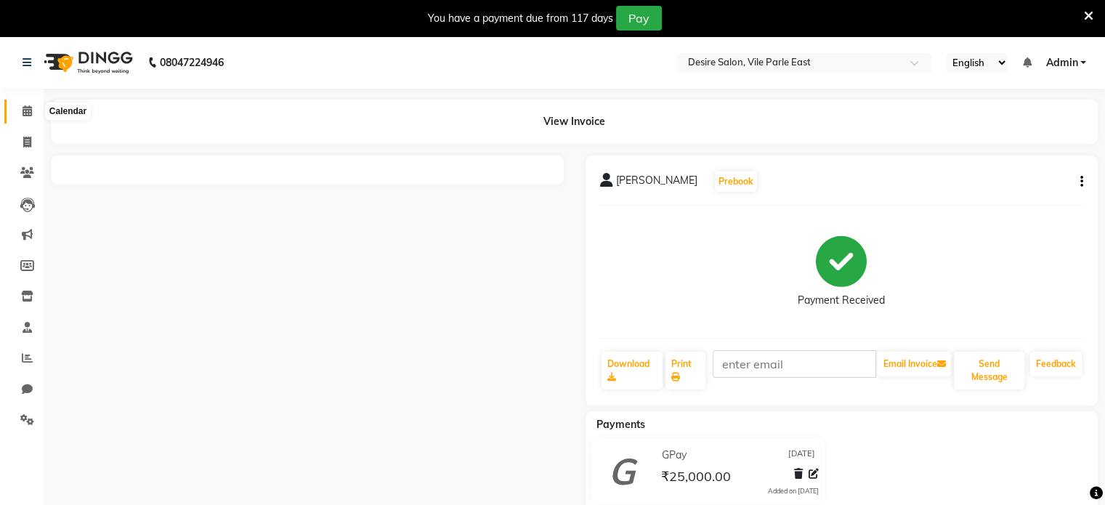
click at [20, 110] on span at bounding box center [27, 111] width 25 height 17
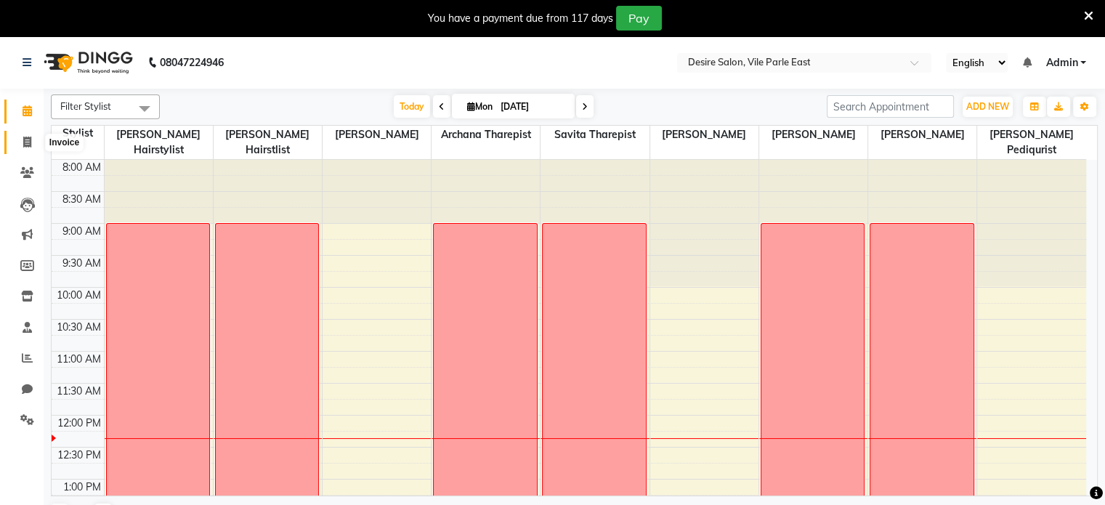
click at [33, 142] on span at bounding box center [27, 142] width 25 height 17
select select "service"
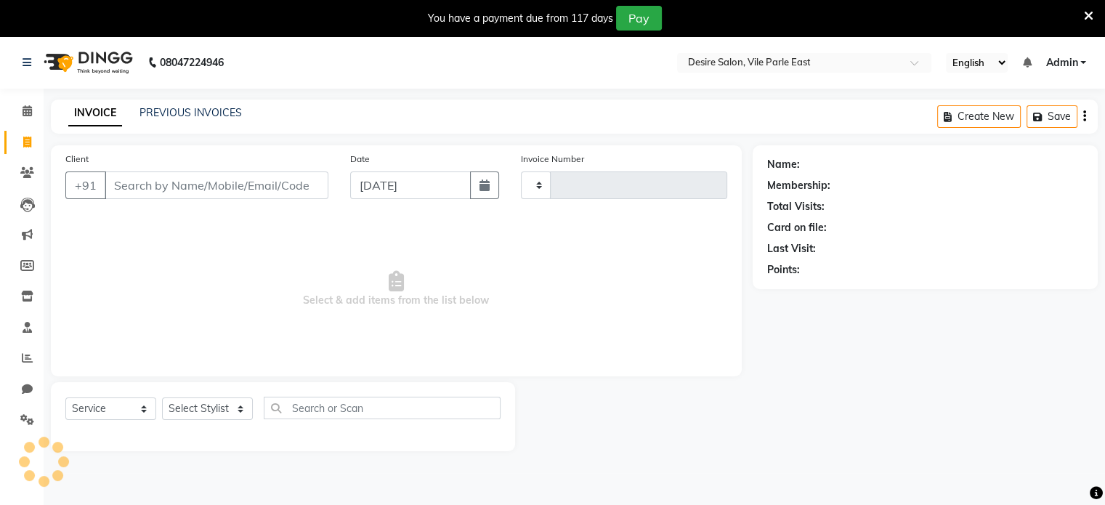
type input "0670"
select select "8076"
click at [202, 107] on link "PREVIOUS INVOICES" at bounding box center [190, 112] width 102 height 13
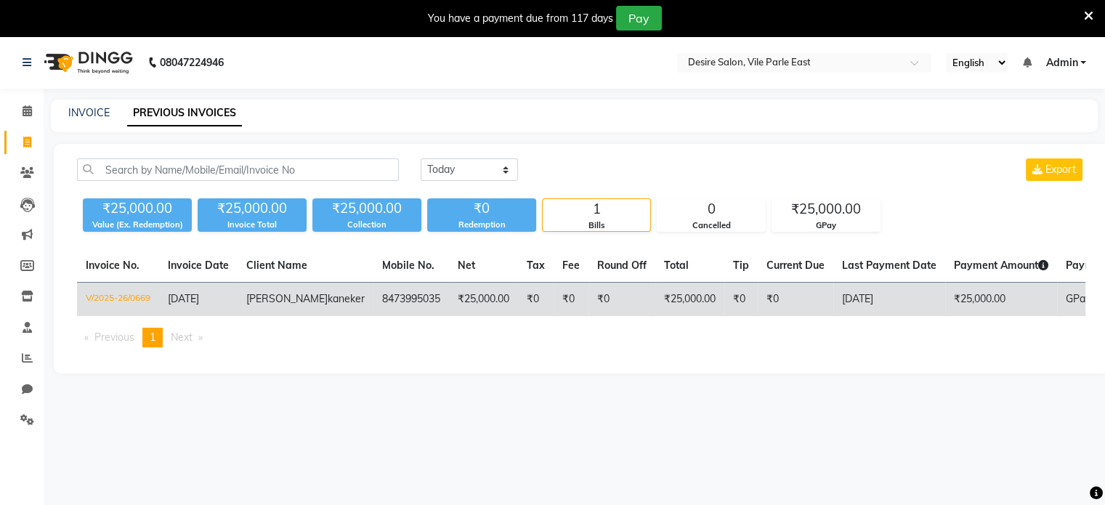
click at [388, 305] on td "8473995035" at bounding box center [411, 300] width 76 height 34
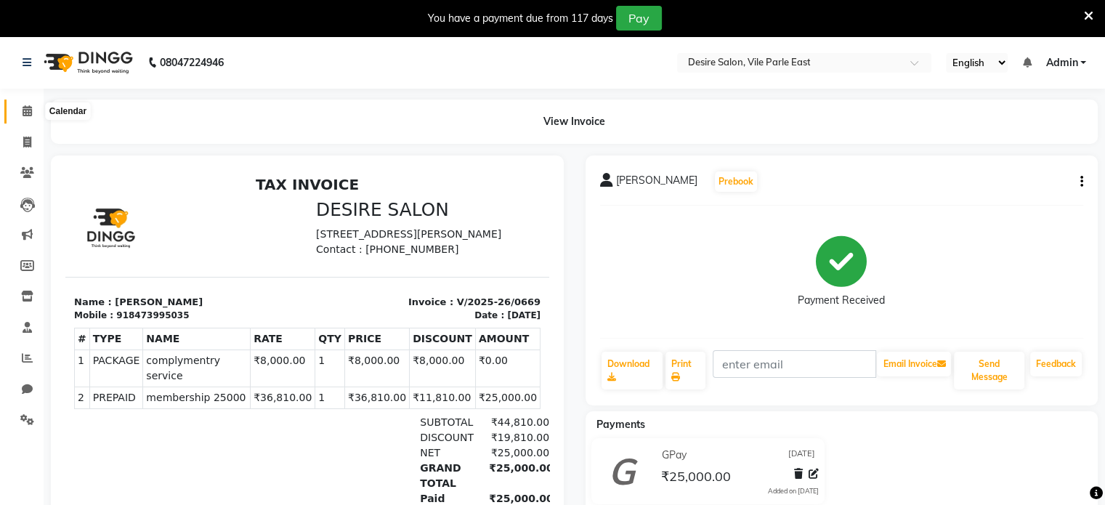
click at [28, 108] on icon at bounding box center [27, 110] width 9 height 11
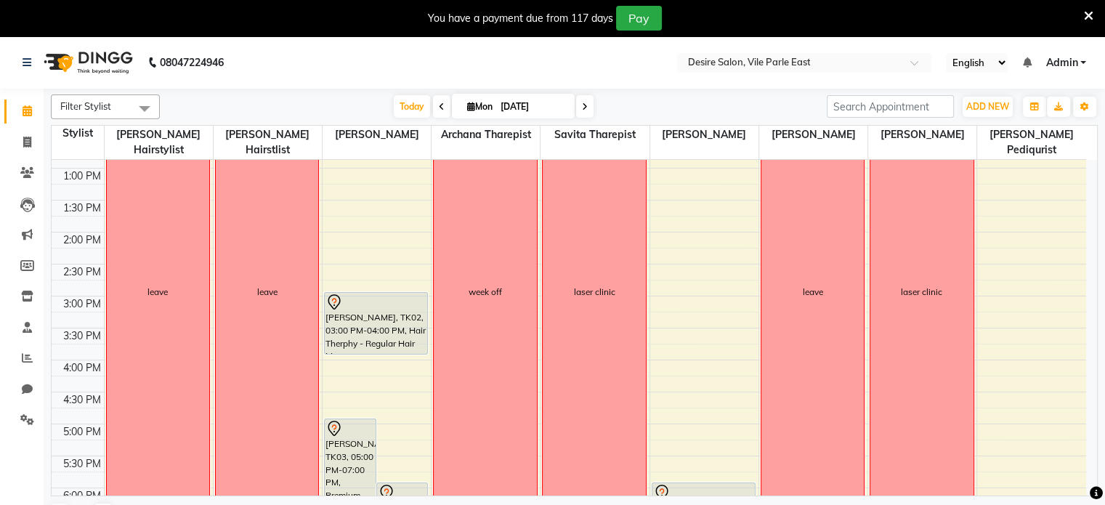
scroll to position [315, 0]
